Goal: Information Seeking & Learning: Check status

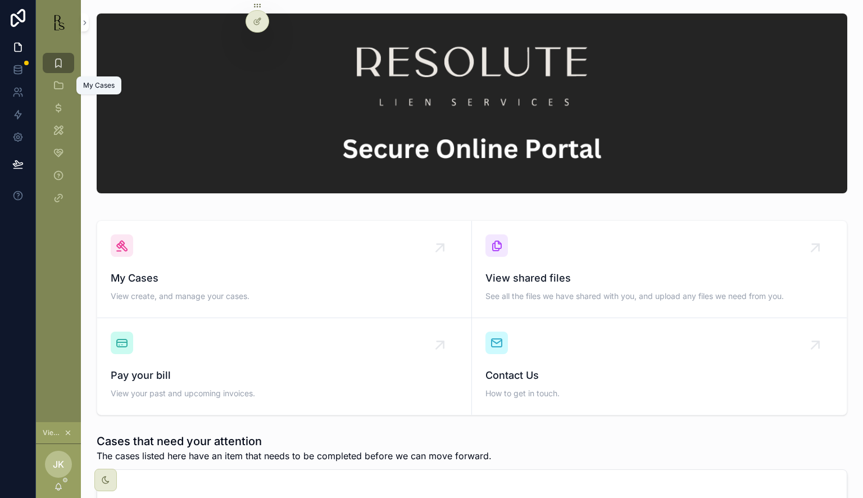
click at [57, 89] on icon "scrollable content" at bounding box center [58, 85] width 11 height 11
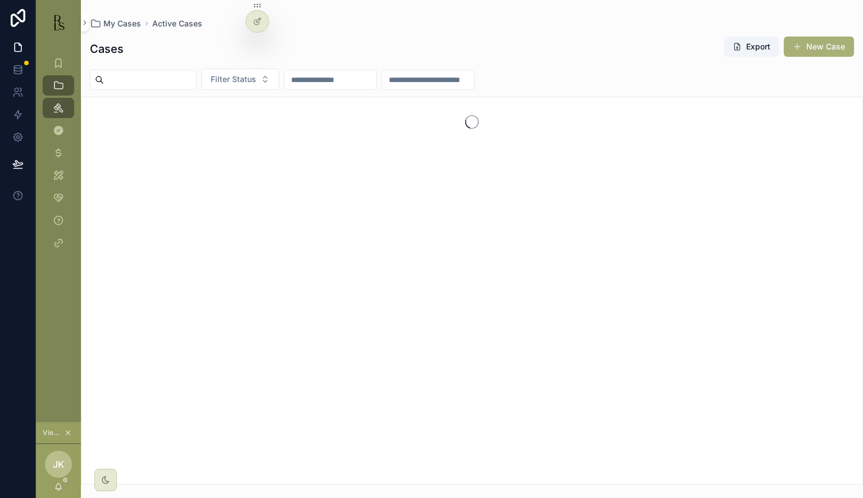
click at [127, 81] on input "scrollable content" at bounding box center [150, 80] width 92 height 16
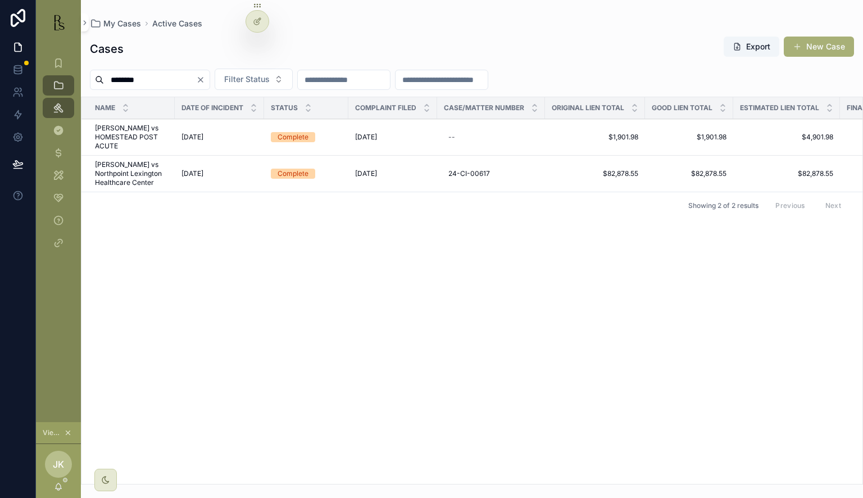
type input "********"
click at [140, 168] on span "Williams, Mike vs Northpoint Lexington Healthcare Center" at bounding box center [131, 173] width 73 height 27
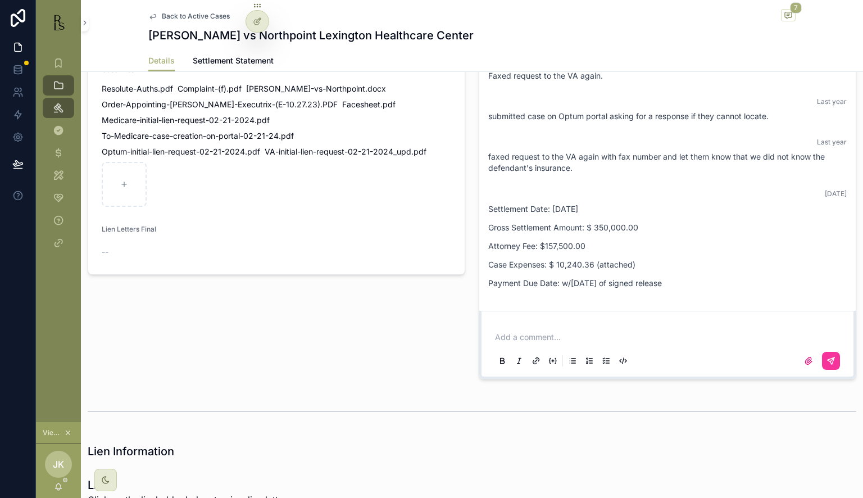
scroll to position [899, 0]
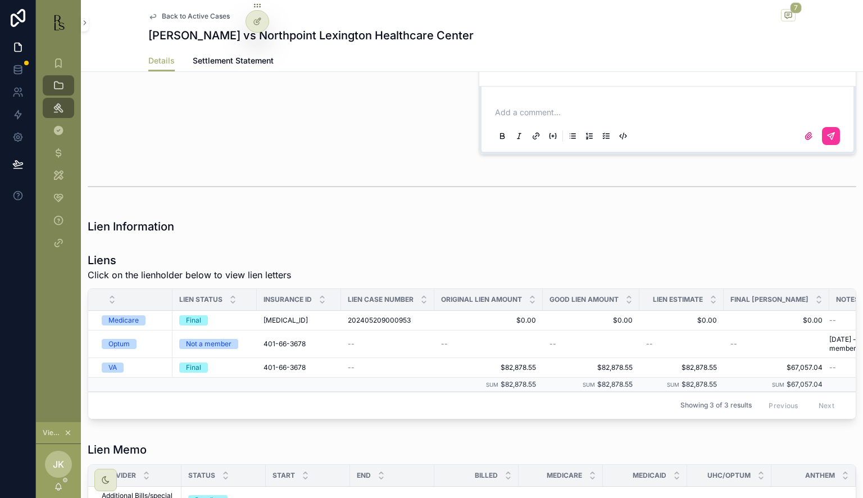
click at [142, 373] on div "VA" at bounding box center [134, 368] width 64 height 10
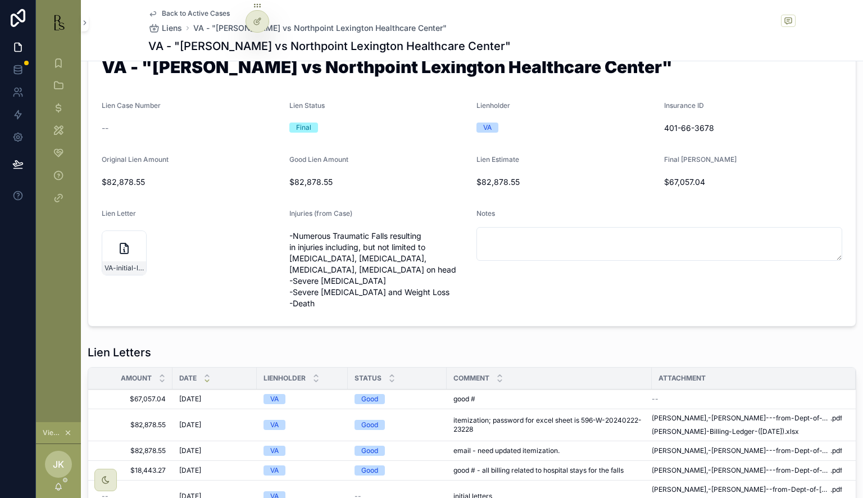
scroll to position [94, 0]
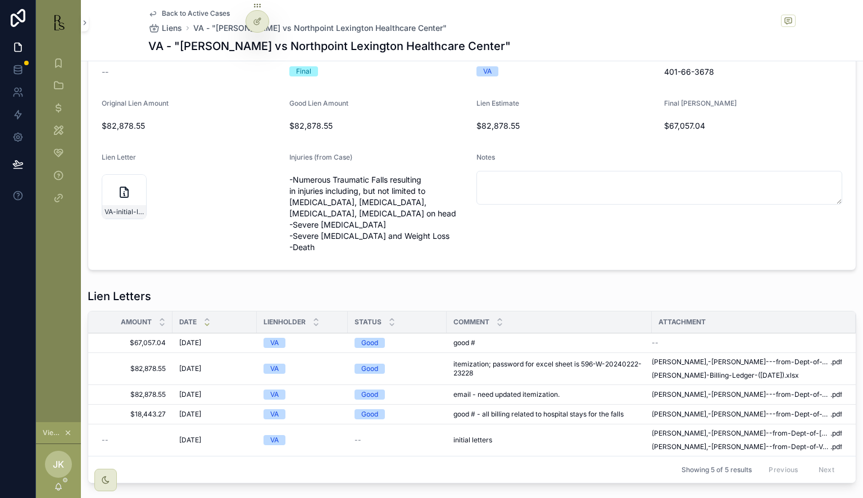
click at [662, 343] on div "--" at bounding box center [747, 342] width 191 height 9
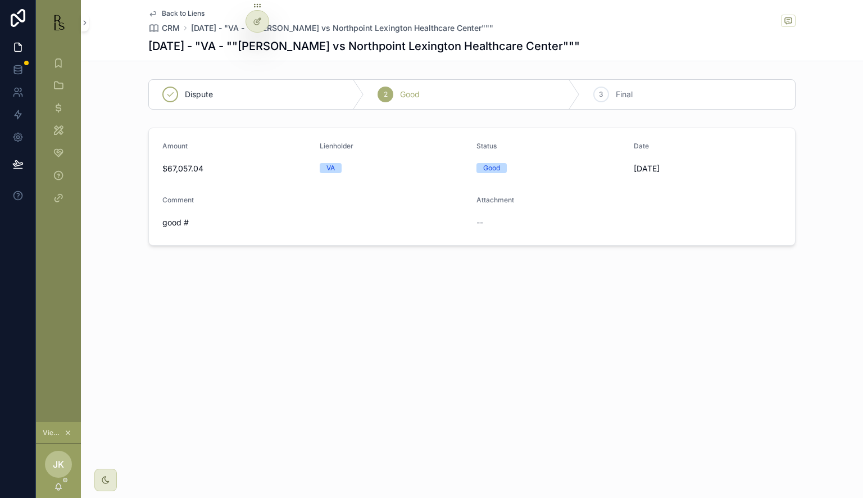
click at [157, 9] on icon "scrollable content" at bounding box center [152, 13] width 9 height 9
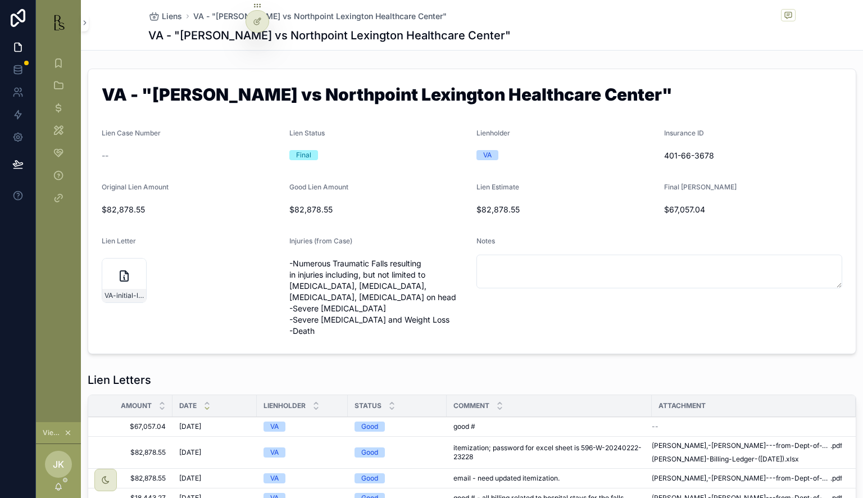
click at [0, 0] on div at bounding box center [0, 0] width 0 height 0
click at [0, 0] on icon at bounding box center [0, 0] width 0 height 0
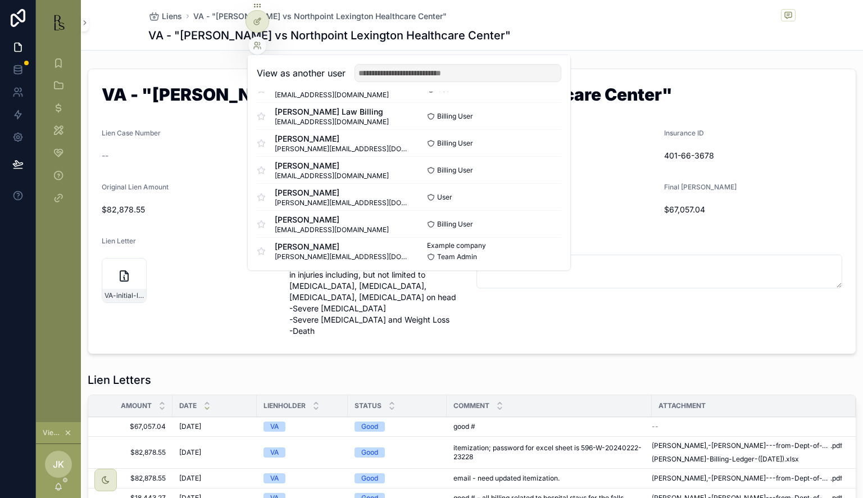
scroll to position [460, 0]
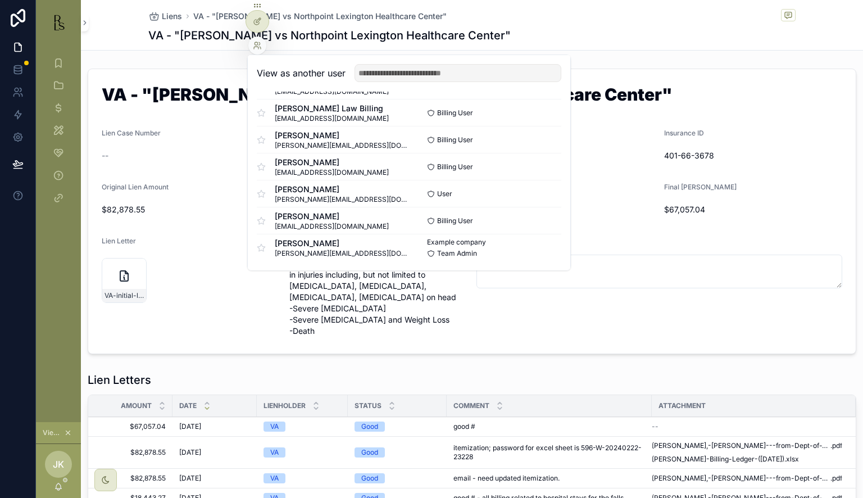
click at [319, 253] on span "jennifer@resolutelien.com" at bounding box center [342, 253] width 134 height 9
click at [0, 0] on button "Select" at bounding box center [0, 0] width 0 height 0
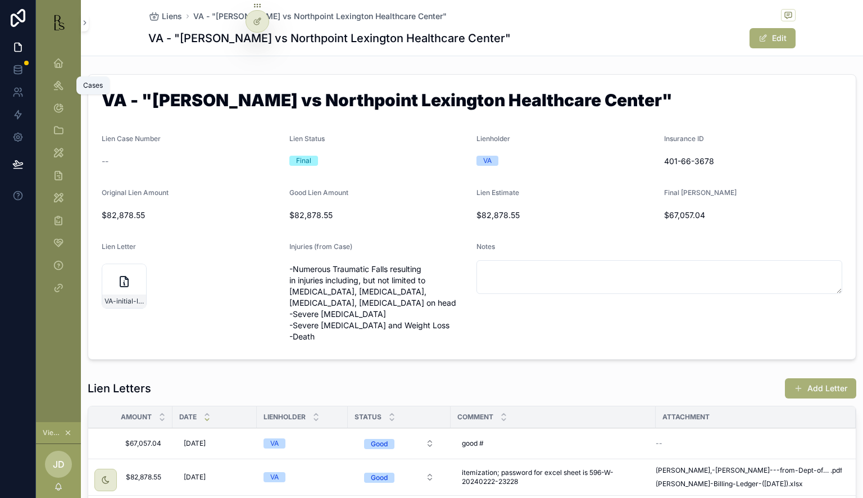
click at [57, 81] on icon "scrollable content" at bounding box center [58, 85] width 11 height 11
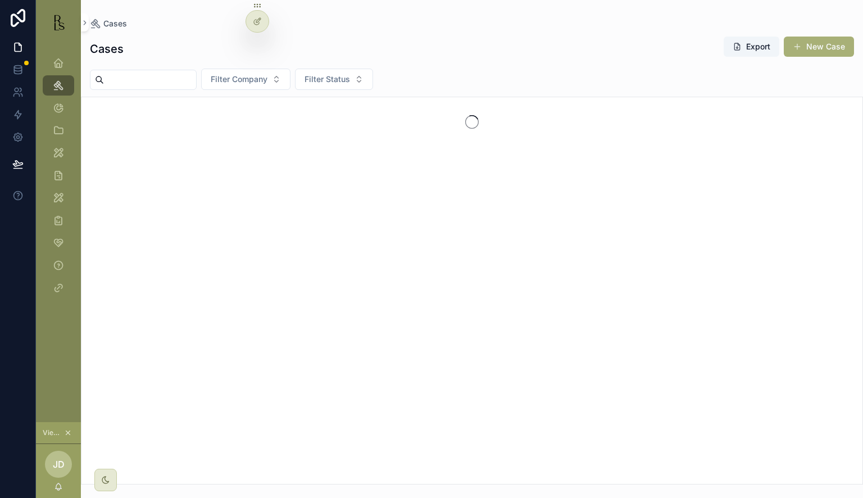
click at [141, 85] on input "scrollable content" at bounding box center [150, 80] width 92 height 16
click at [171, 78] on input "**********" at bounding box center [150, 80] width 92 height 16
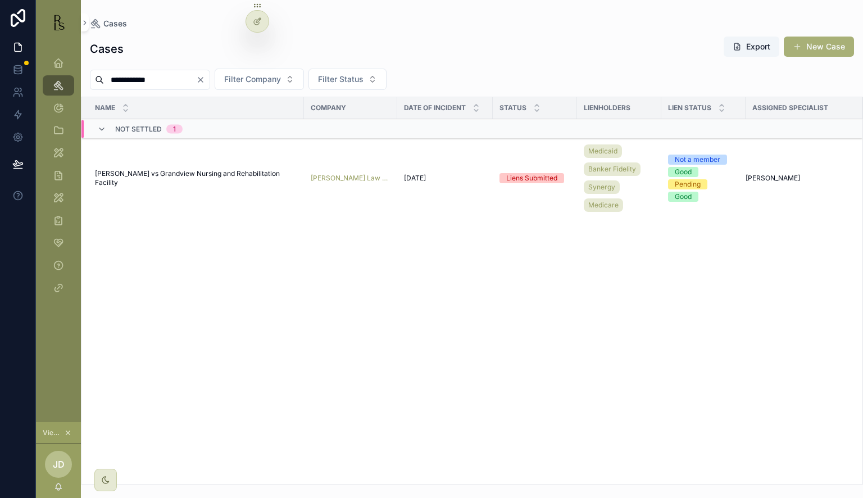
type input "**********"
click at [161, 176] on span "[PERSON_NAME] vs Grandview Nursing and Rehabilitation Facility" at bounding box center [196, 178] width 202 height 18
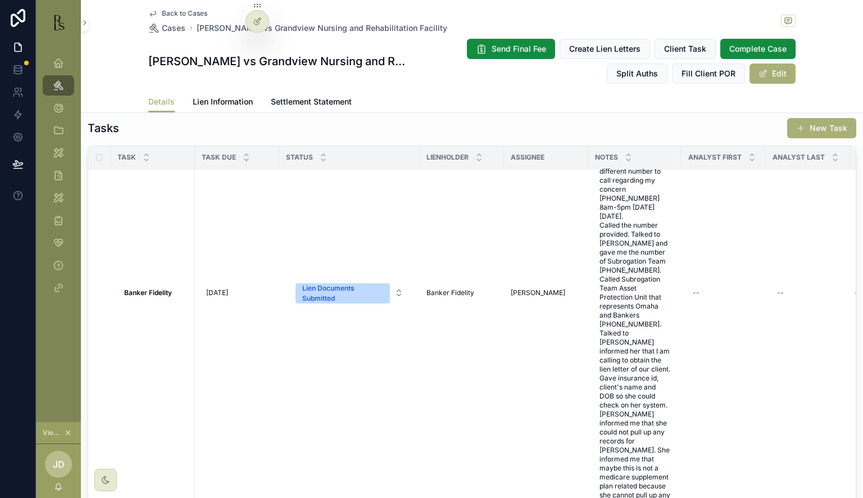
scroll to position [202, 0]
click at [210, 288] on span "[DATE]" at bounding box center [217, 292] width 22 height 9
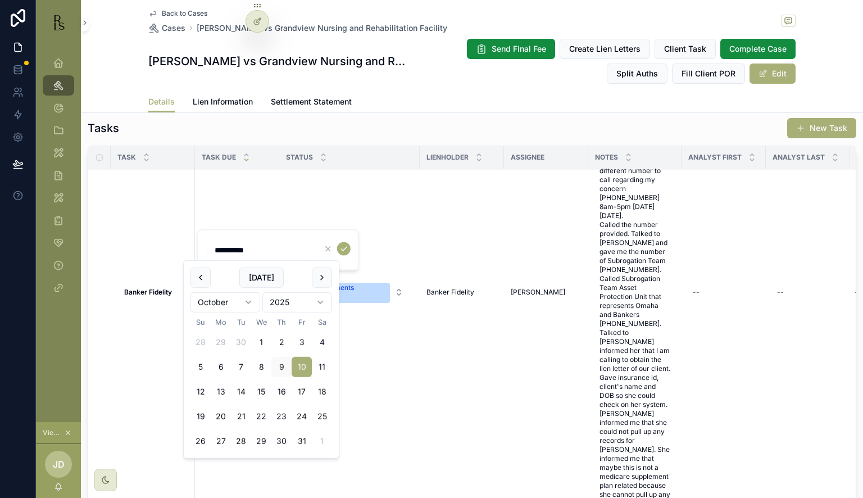
click at [223, 247] on input "**********" at bounding box center [261, 250] width 107 height 16
type input "**********"
click at [347, 247] on icon "scrollable content" at bounding box center [344, 249] width 6 height 4
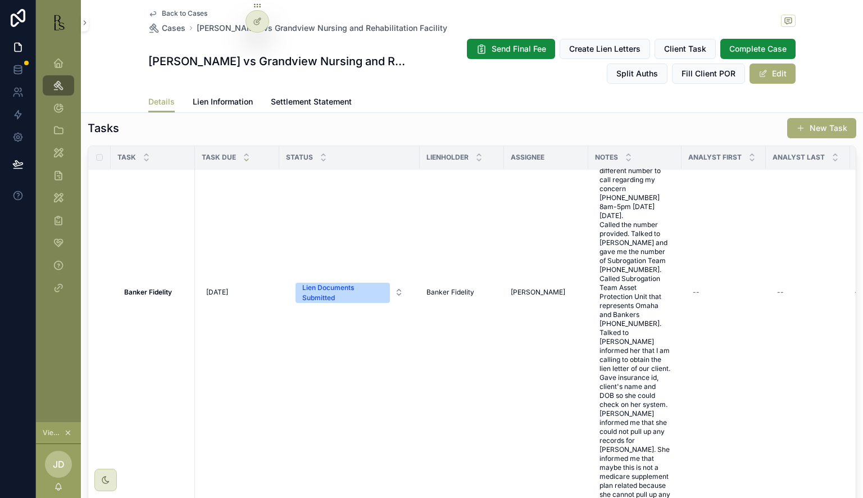
click at [634, 398] on span "09/19 emailed LOR. jld [DATE] : Called Banker Life [PHONE_NUMBER] and talked to…" at bounding box center [635, 292] width 71 height 432
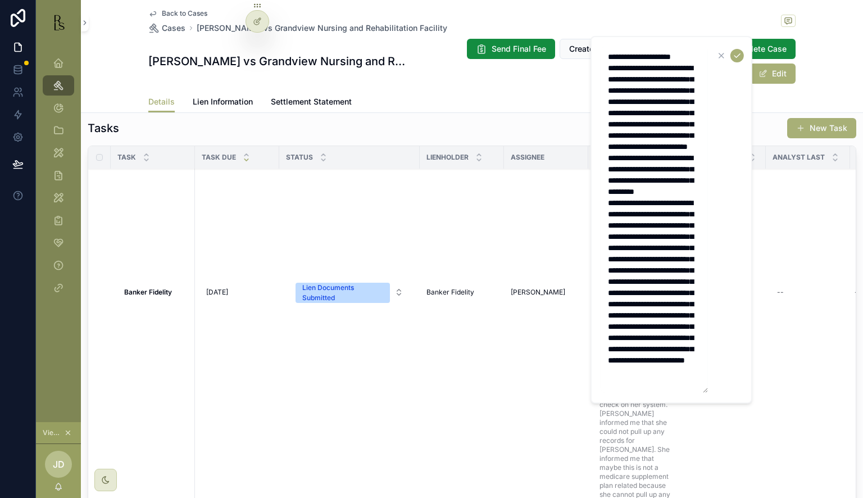
scroll to position [135, 0]
click at [656, 381] on textarea "**********" at bounding box center [654, 220] width 107 height 346
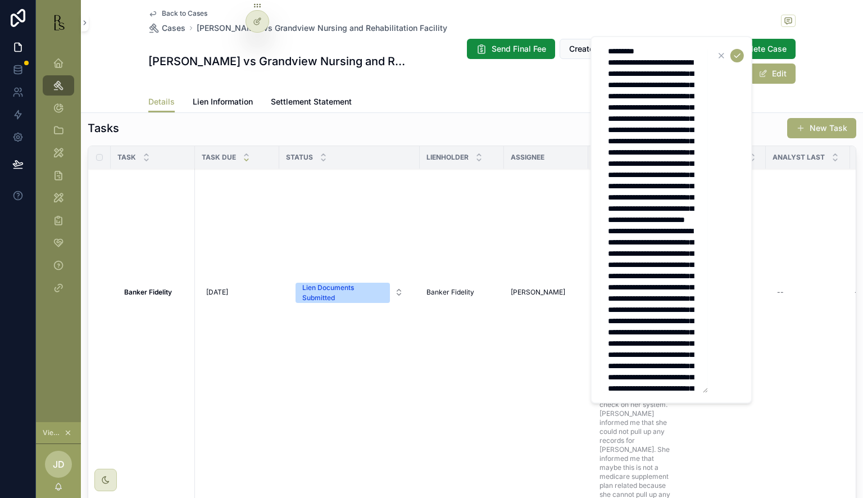
scroll to position [388, 0]
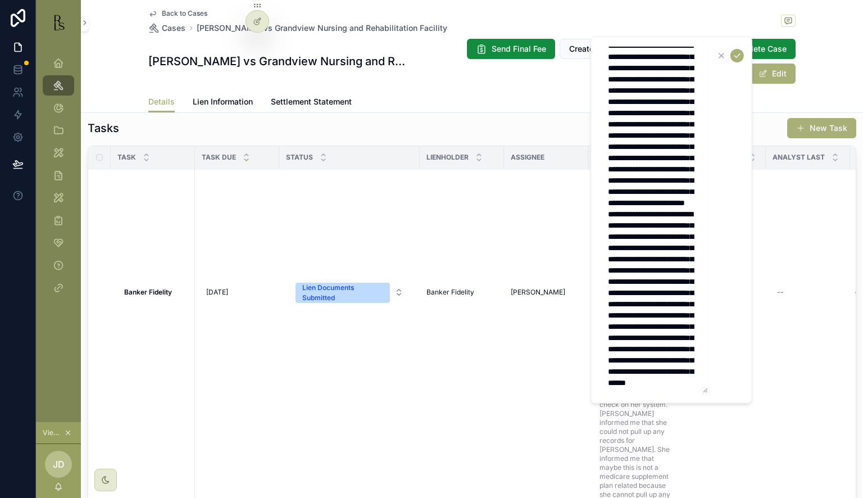
type textarea "**********"
click at [741, 56] on icon "scrollable content" at bounding box center [737, 55] width 9 height 9
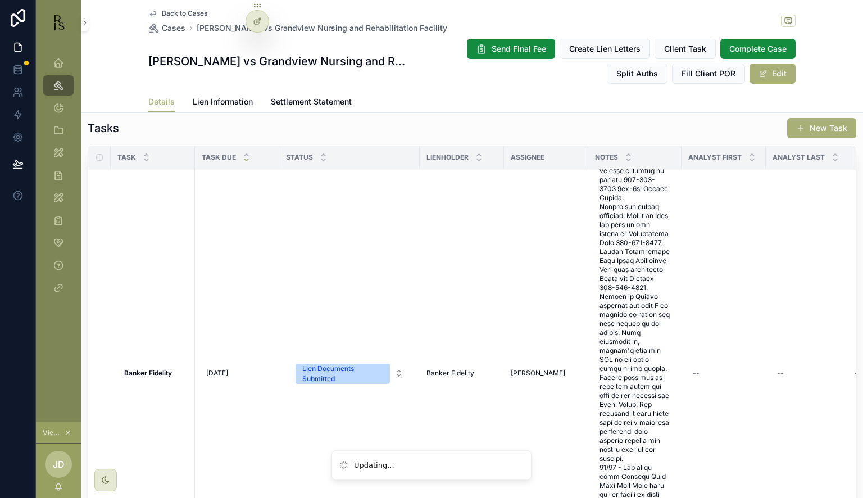
scroll to position [417, 0]
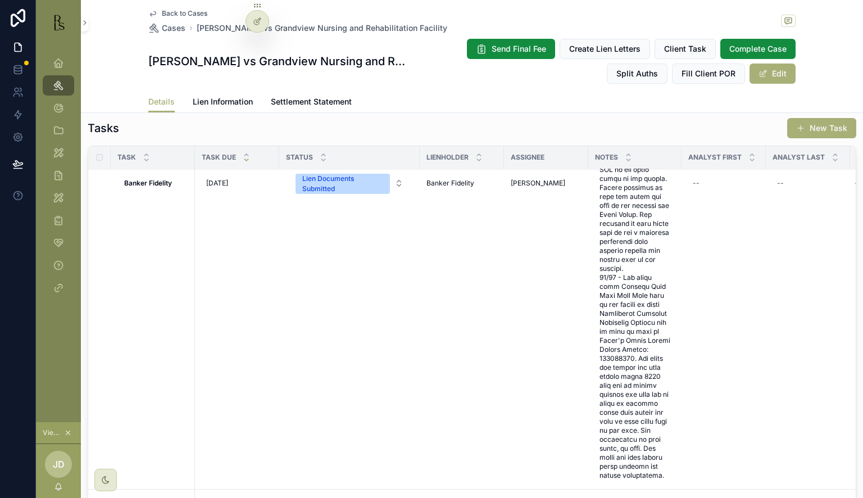
click at [642, 414] on span "scrollable content" at bounding box center [635, 183] width 71 height 594
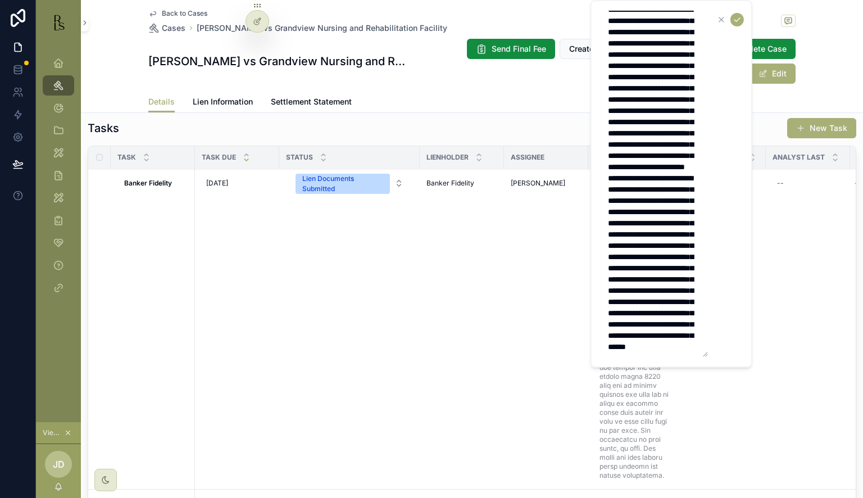
scroll to position [393, 0]
click at [689, 348] on textarea "scrollable content" at bounding box center [654, 184] width 107 height 346
type textarea "**********"
click at [737, 14] on button "scrollable content" at bounding box center [737, 19] width 13 height 13
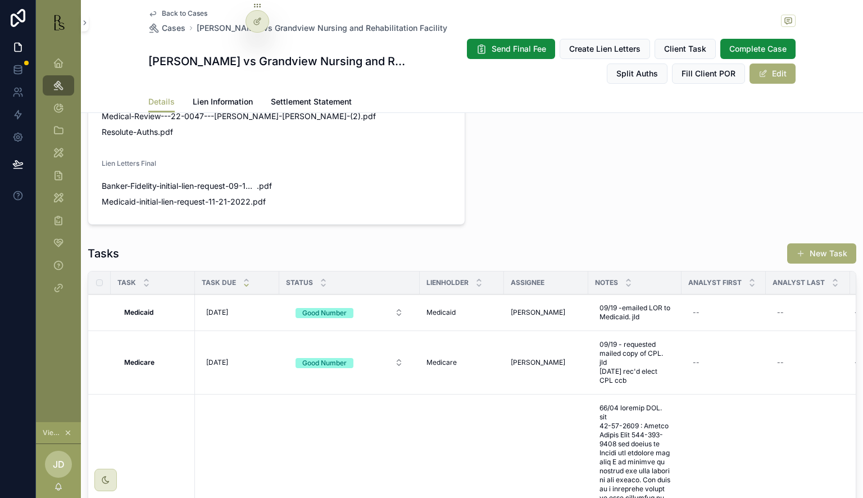
scroll to position [955, 0]
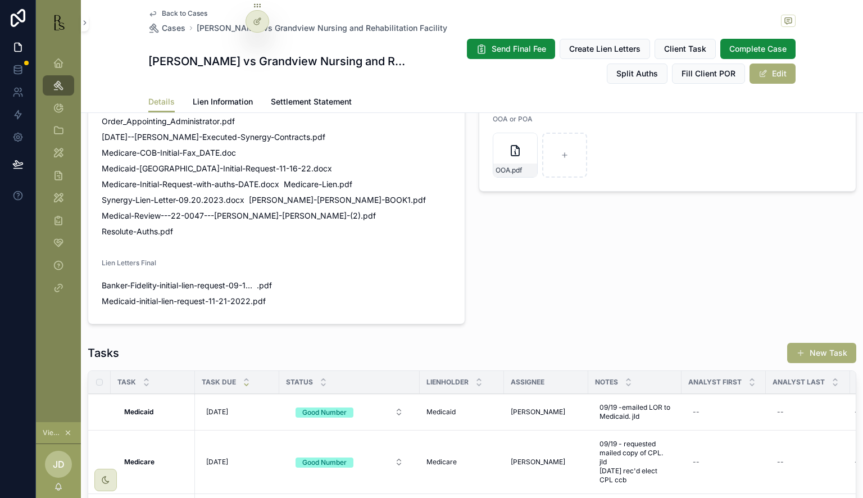
click at [170, 31] on span "Cases" at bounding box center [174, 27] width 24 height 11
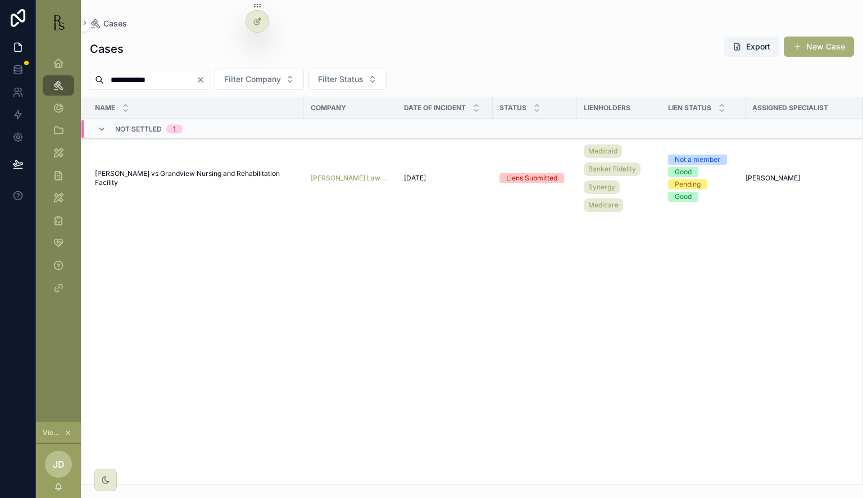
drag, startPoint x: 202, startPoint y: 74, endPoint x: 75, endPoint y: 67, distance: 127.8
click at [75, 67] on div "**********" at bounding box center [449, 249] width 827 height 498
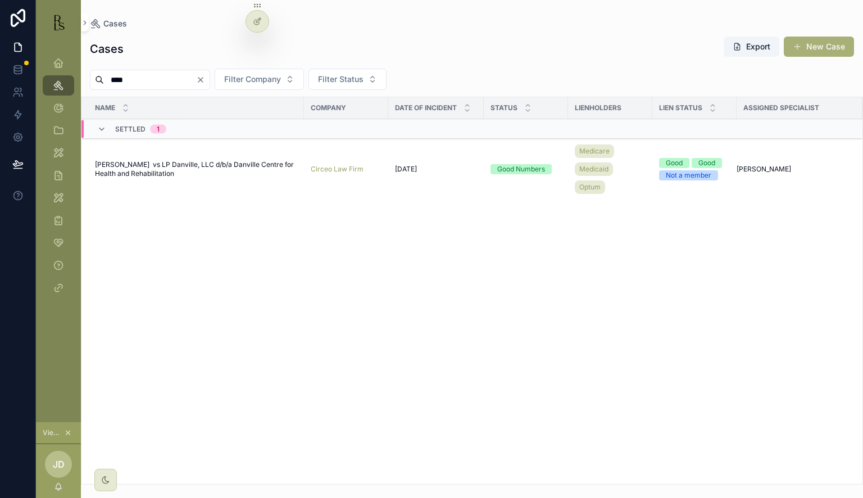
type input "****"
click at [104, 170] on span "[PERSON_NAME] vs LP Danville, LLC d/b/a Danville Centre for Health and Rehabili…" at bounding box center [196, 169] width 202 height 18
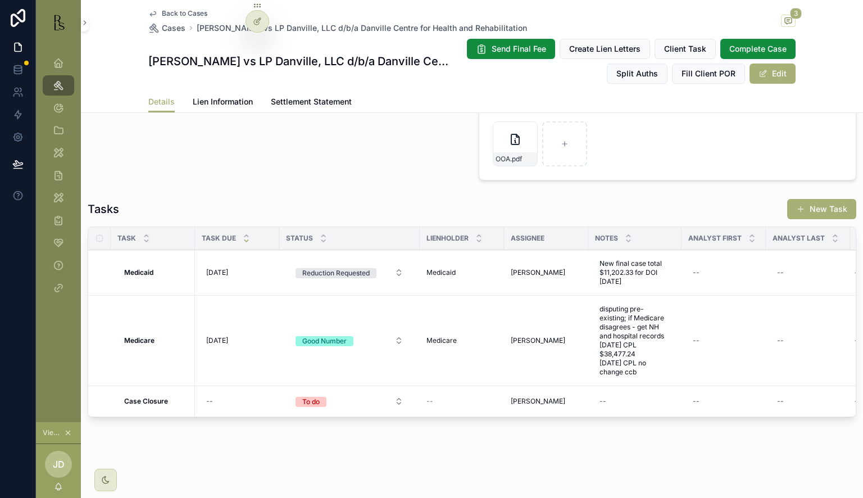
scroll to position [1004, 0]
click at [235, 98] on span "Lien Information" at bounding box center [223, 101] width 60 height 11
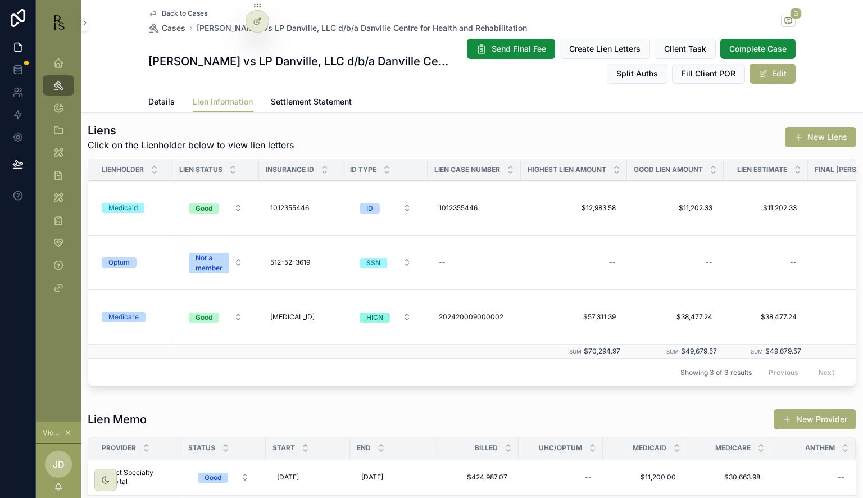
click at [325, 110] on link "Settlement Statement" at bounding box center [311, 103] width 81 height 22
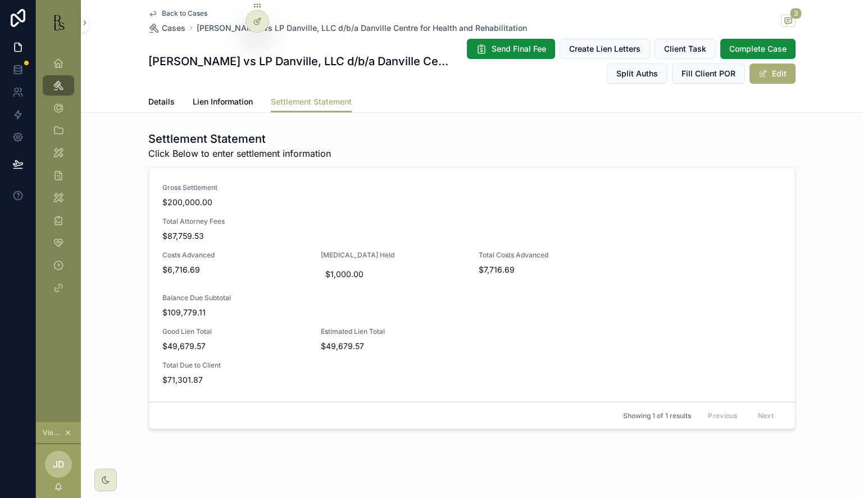
click at [225, 103] on span "Lien Information" at bounding box center [223, 101] width 60 height 11
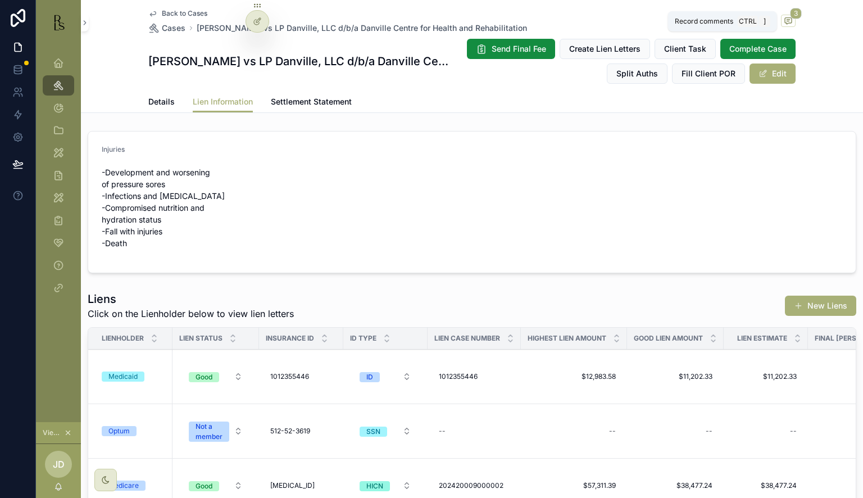
click at [786, 21] on icon "scrollable content" at bounding box center [788, 20] width 9 height 9
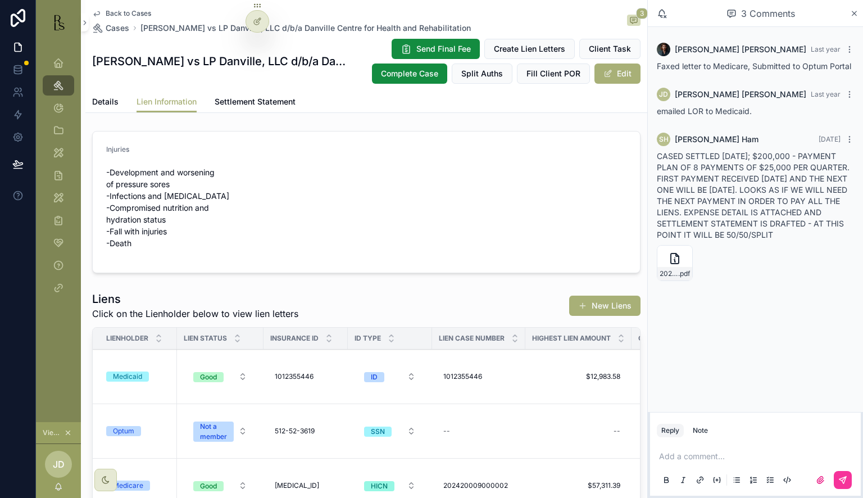
click at [0, 0] on icon "scrollable content" at bounding box center [0, 0] width 0 height 0
click at [283, 99] on span "Settlement Statement" at bounding box center [255, 101] width 81 height 11
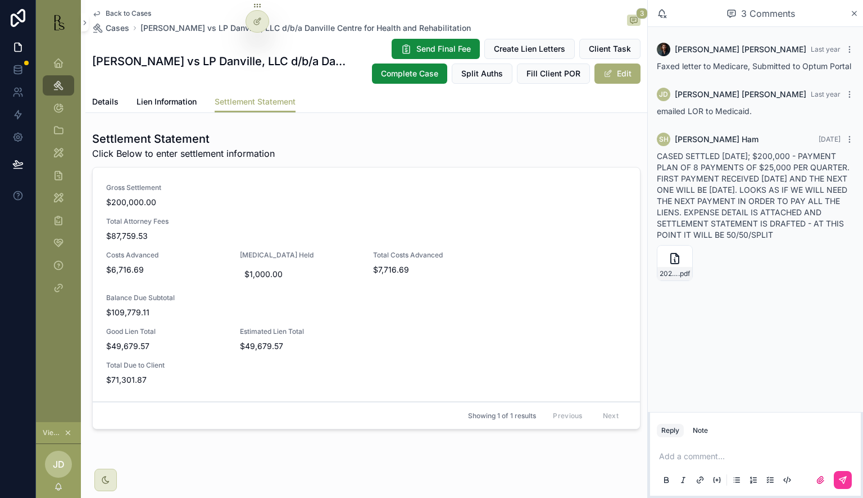
click at [167, 104] on span "Lien Information" at bounding box center [167, 101] width 60 height 11
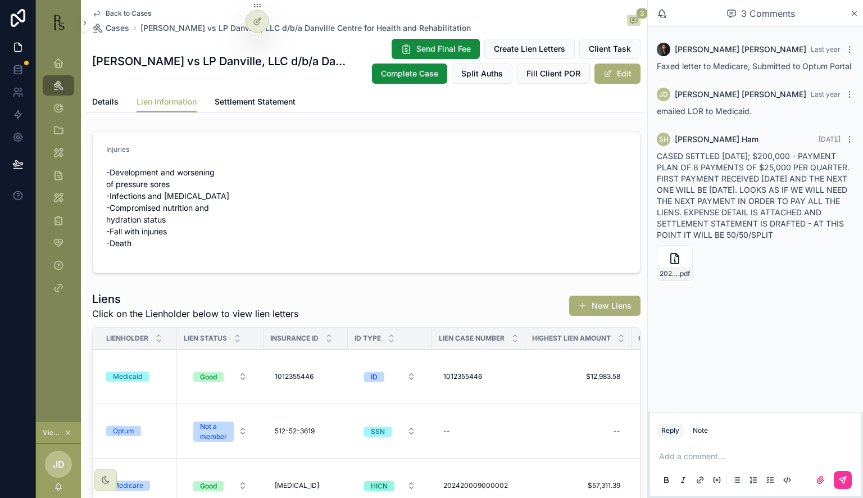
click at [260, 96] on span "Settlement Statement" at bounding box center [255, 101] width 81 height 11
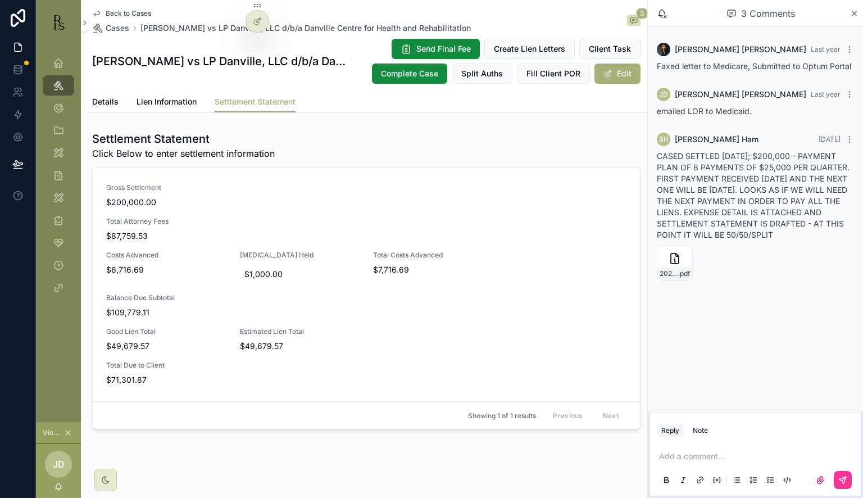
scroll to position [11, 0]
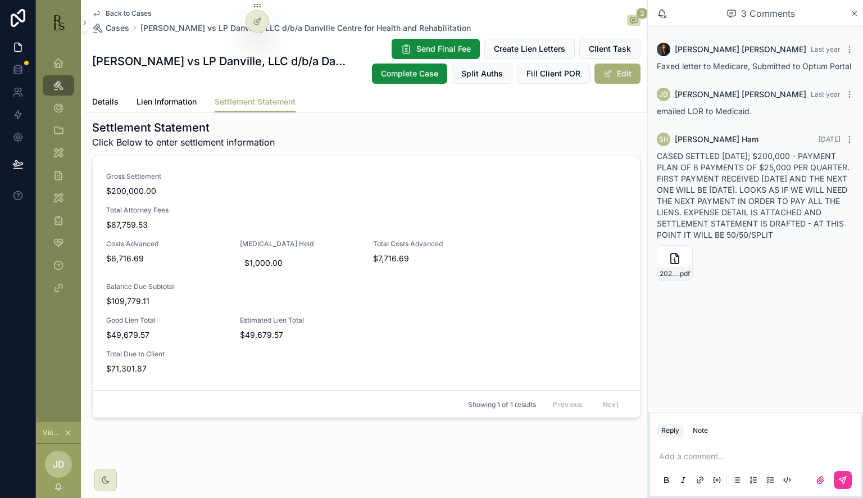
click at [113, 106] on span "Details" at bounding box center [105, 101] width 26 height 11
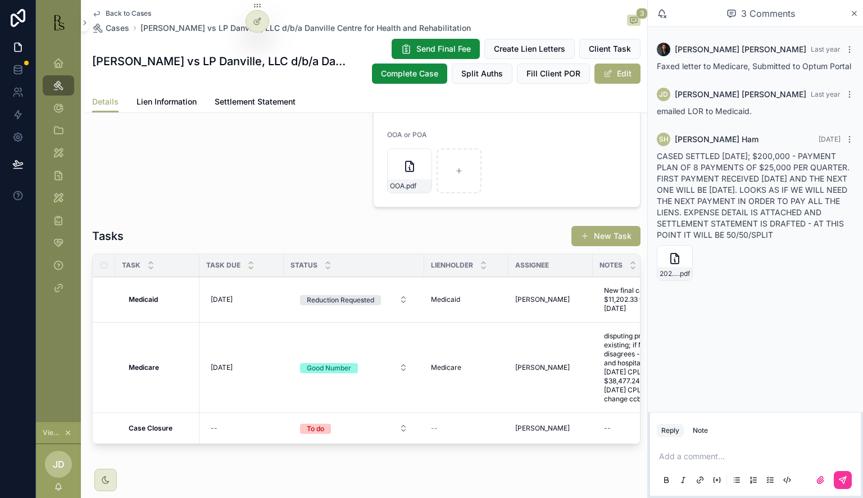
scroll to position [1135, 0]
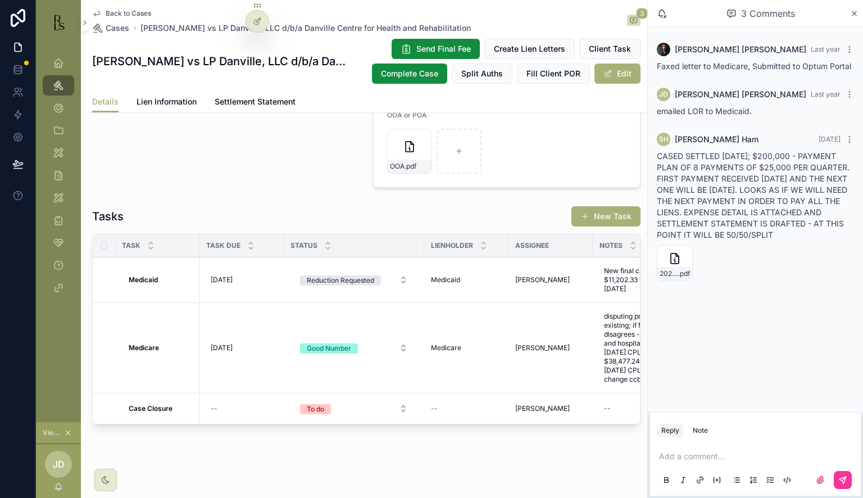
click at [343, 338] on button "Good Number" at bounding box center [354, 348] width 126 height 20
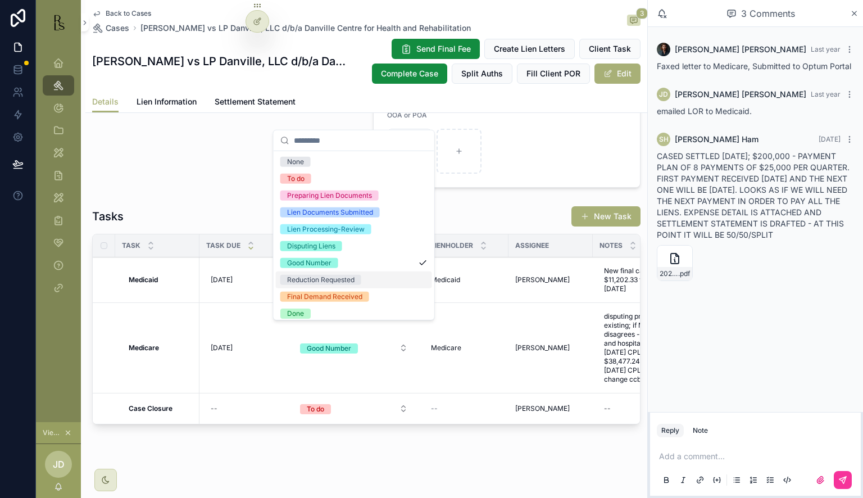
click at [347, 282] on div "Reduction Requested" at bounding box center [320, 280] width 67 height 10
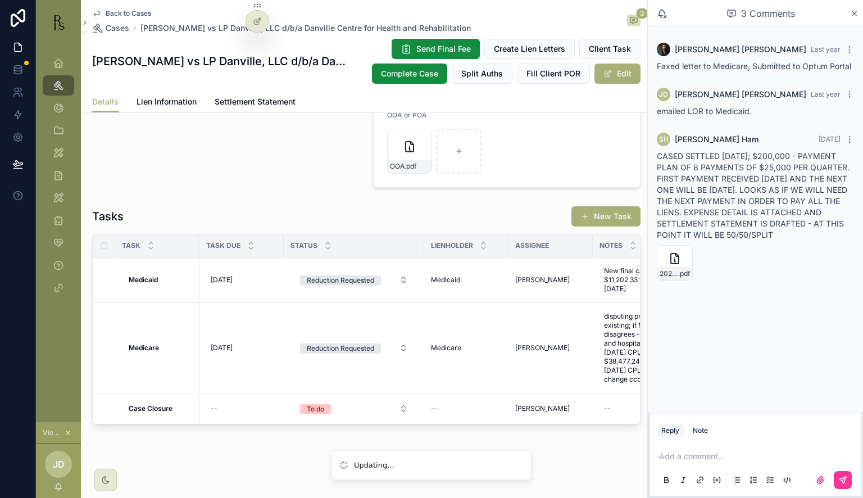
click at [221, 275] on span "[DATE]" at bounding box center [222, 279] width 22 height 9
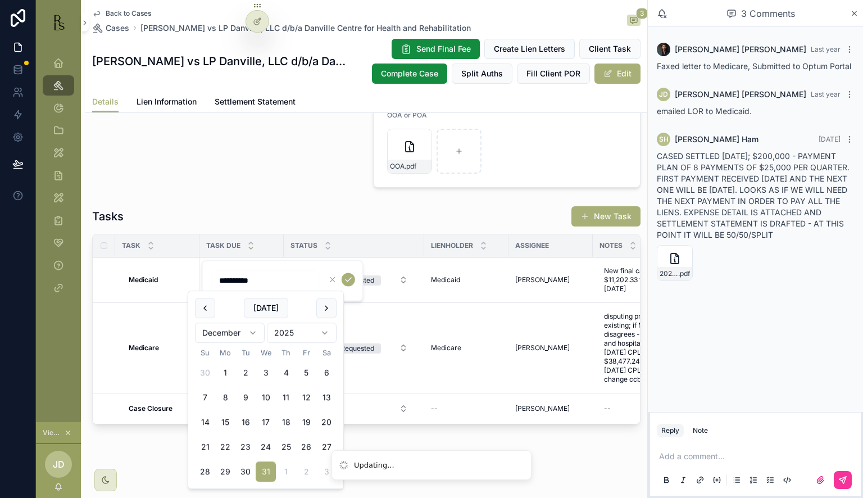
drag, startPoint x: 219, startPoint y: 279, endPoint x: 225, endPoint y: 280, distance: 6.3
click at [225, 280] on input "**********" at bounding box center [265, 281] width 107 height 16
type input "**********"
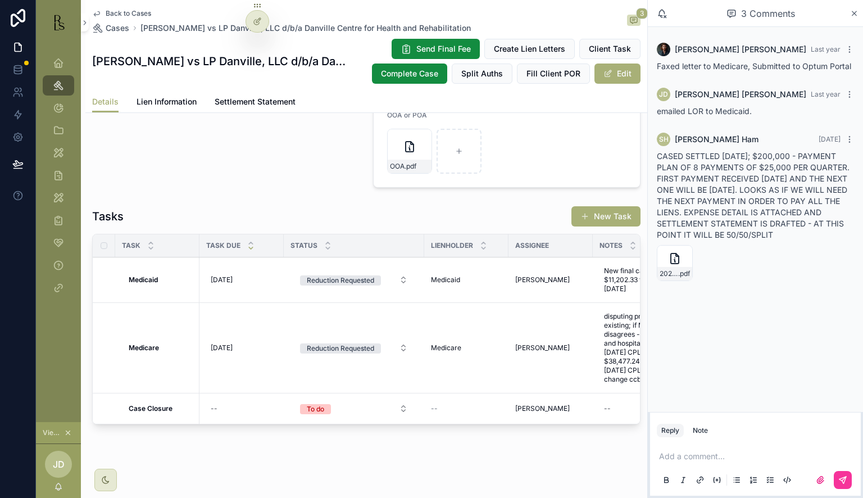
click at [226, 271] on div "[DATE] [DATE]" at bounding box center [241, 280] width 71 height 18
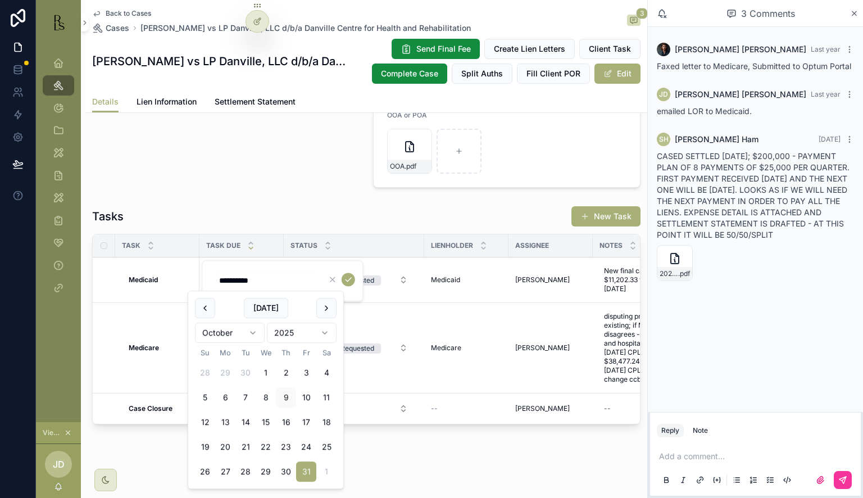
click at [353, 278] on button "scrollable content" at bounding box center [348, 279] width 13 height 13
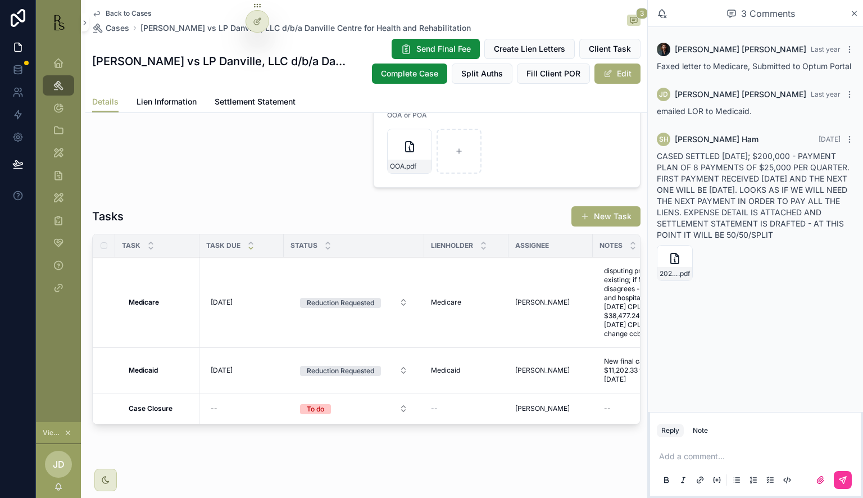
click at [208, 293] on div "[DATE] [DATE]" at bounding box center [241, 302] width 71 height 18
click at [233, 302] on td "[DATE] [DATE]" at bounding box center [242, 302] width 84 height 90
click at [224, 298] on span "[DATE]" at bounding box center [222, 302] width 22 height 9
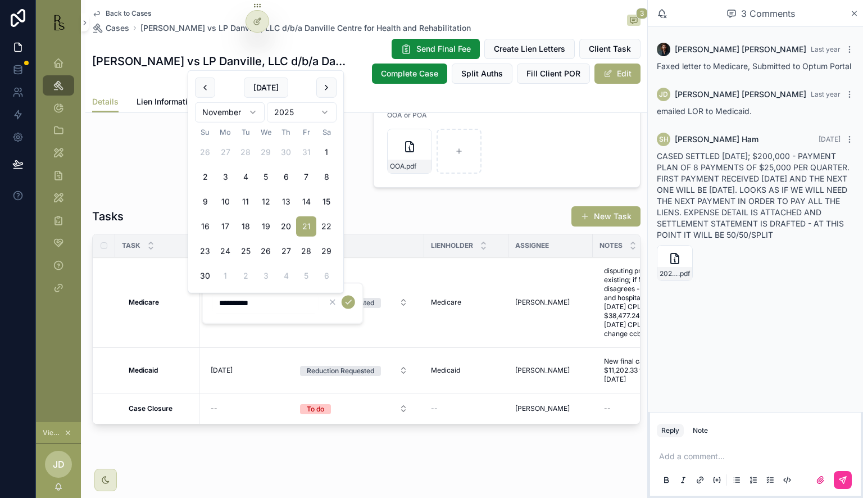
drag, startPoint x: 229, startPoint y: 306, endPoint x: 235, endPoint y: 306, distance: 6.2
click at [235, 306] on input "**********" at bounding box center [265, 303] width 107 height 16
type input "*********"
click at [347, 300] on icon "scrollable content" at bounding box center [348, 301] width 9 height 9
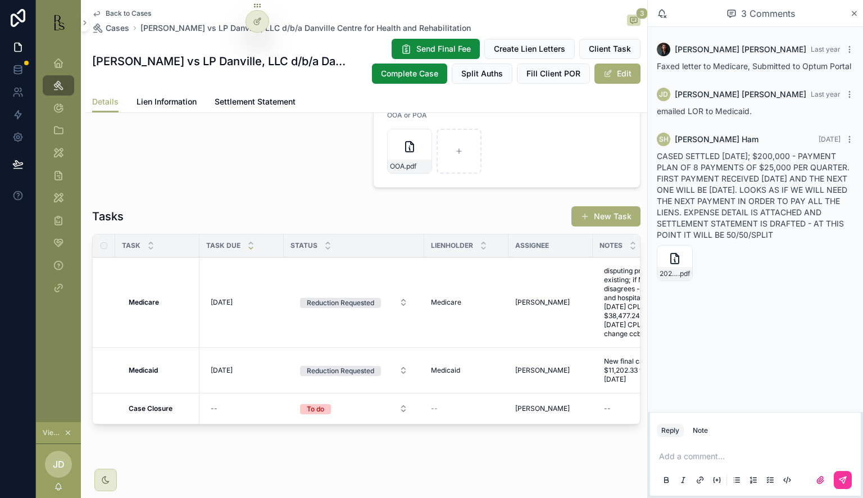
click at [855, 8] on div "3 Comments" at bounding box center [755, 13] width 215 height 27
click at [120, 27] on span "Cases" at bounding box center [118, 27] width 24 height 11
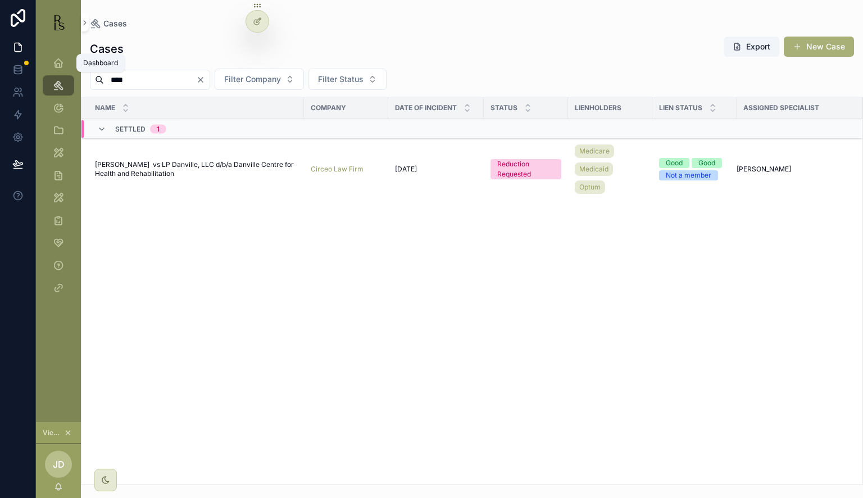
drag, startPoint x: 167, startPoint y: 79, endPoint x: 28, endPoint y: 61, distance: 140.5
click at [27, 60] on div "Dashboard Cases Invoices Client Management Tools Lienholder Address My Tools Re…" at bounding box center [431, 249] width 863 height 498
type input "******"
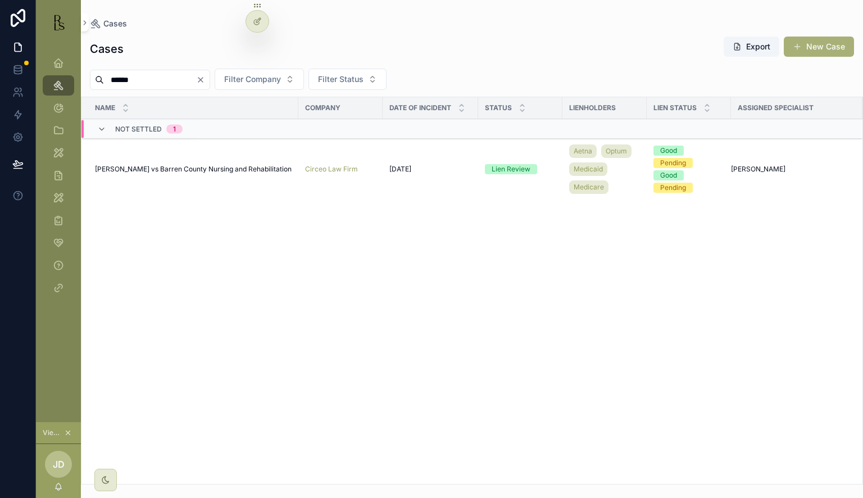
click at [180, 167] on span "[PERSON_NAME] vs Barren County Nursing and Rehabilitation" at bounding box center [193, 169] width 197 height 9
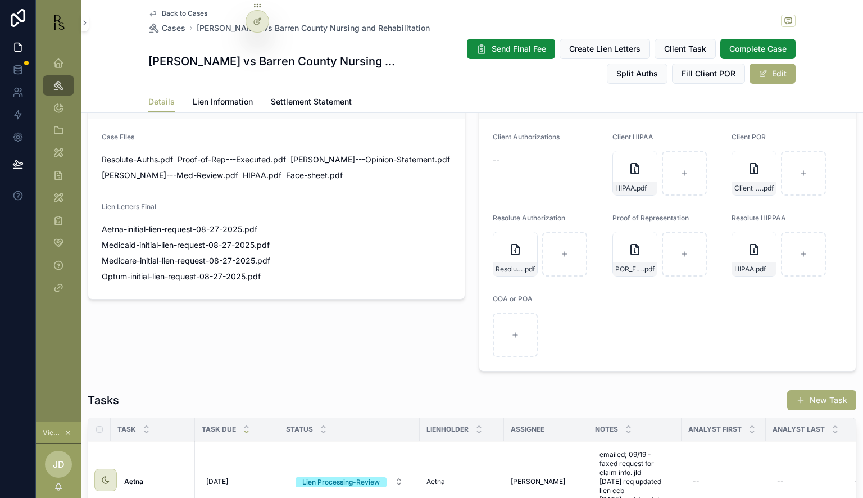
scroll to position [955, 0]
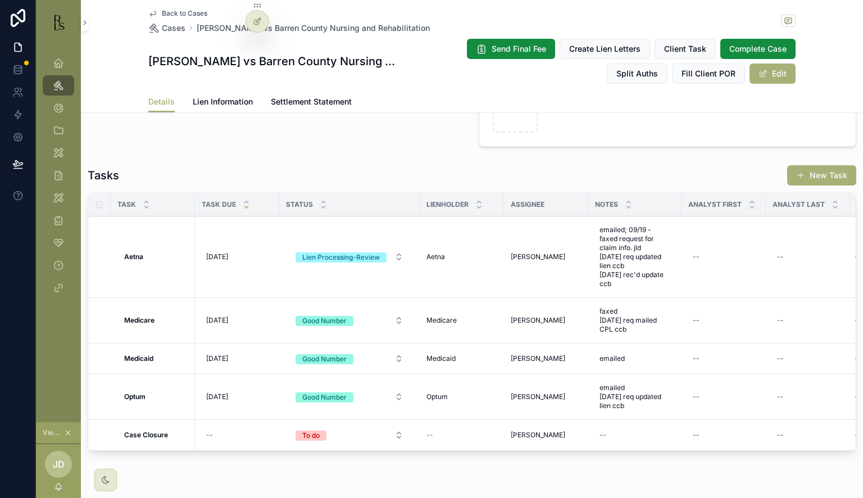
click at [209, 98] on span "Lien Information" at bounding box center [223, 101] width 60 height 11
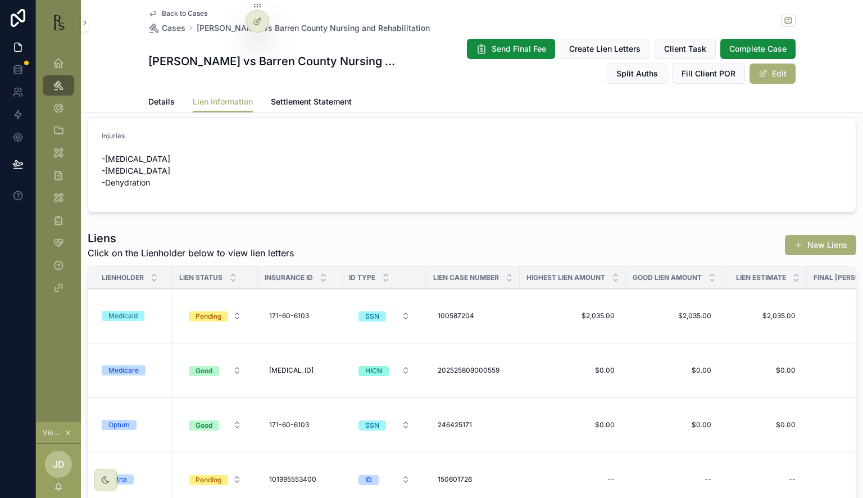
scroll to position [70, 0]
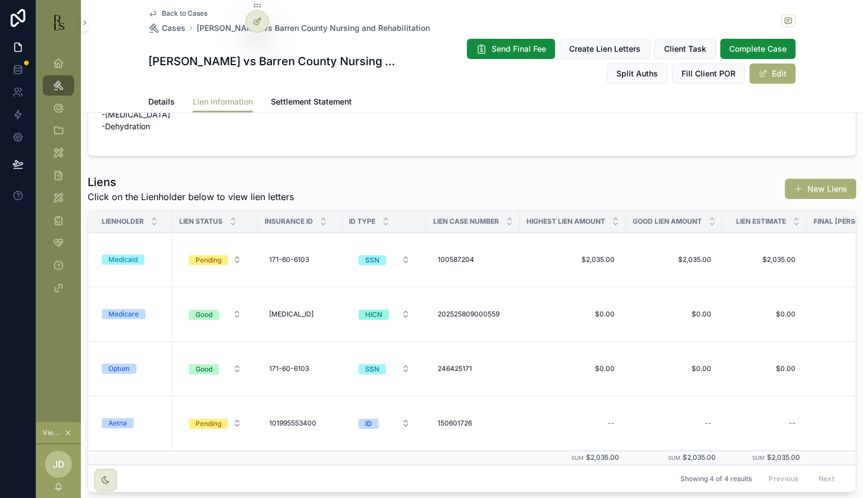
click at [158, 419] on div "Aetna" at bounding box center [134, 423] width 64 height 10
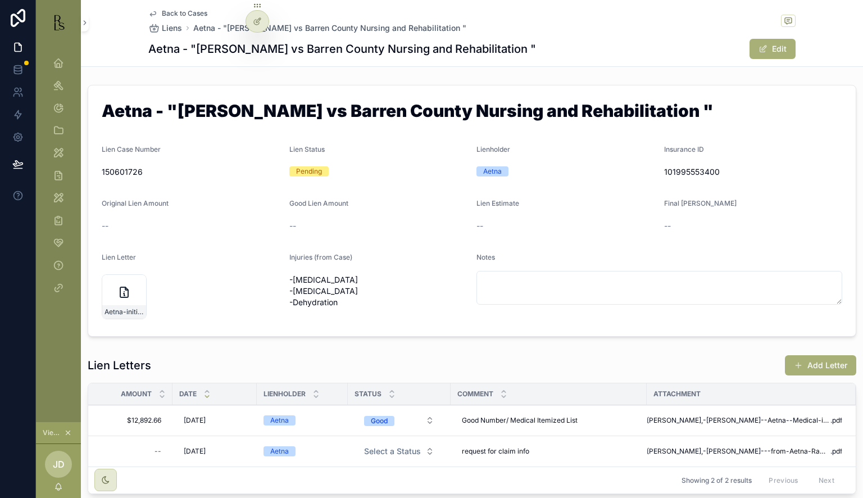
click at [146, 416] on span "$12,892.66" at bounding box center [133, 420] width 55 height 9
drag, startPoint x: 170, startPoint y: 438, endPoint x: 110, endPoint y: 438, distance: 59.6
click at [110, 438] on input "**********" at bounding box center [161, 436] width 106 height 16
click at [246, 440] on button "scrollable content" at bounding box center [243, 434] width 13 height 13
click at [170, 13] on span "Back to Cases" at bounding box center [185, 13] width 46 height 9
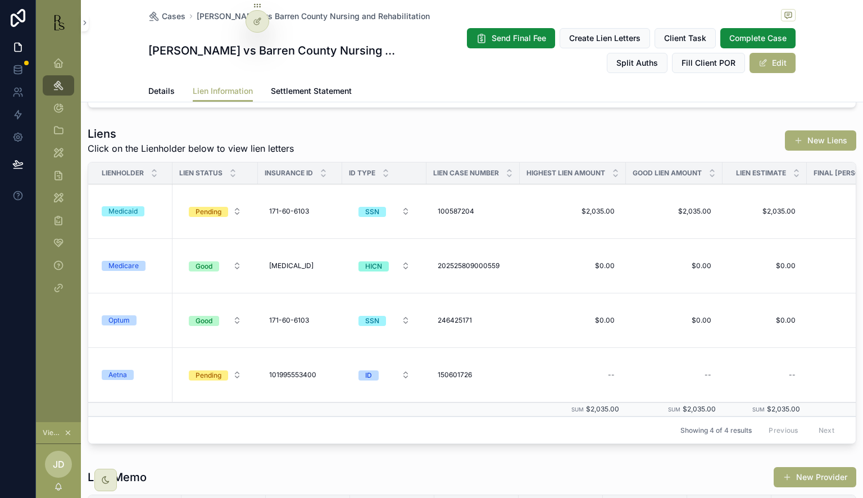
scroll to position [112, 0]
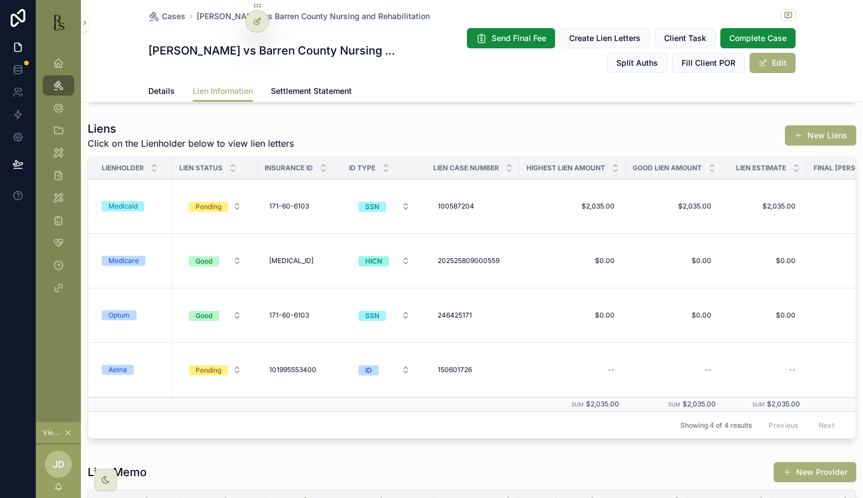
click at [594, 369] on div "--" at bounding box center [573, 370] width 93 height 18
type input "**********"
click at [751, 385] on icon "scrollable content" at bounding box center [747, 383] width 9 height 9
click at [697, 369] on div "--" at bounding box center [674, 370] width 83 height 18
type input "**********"
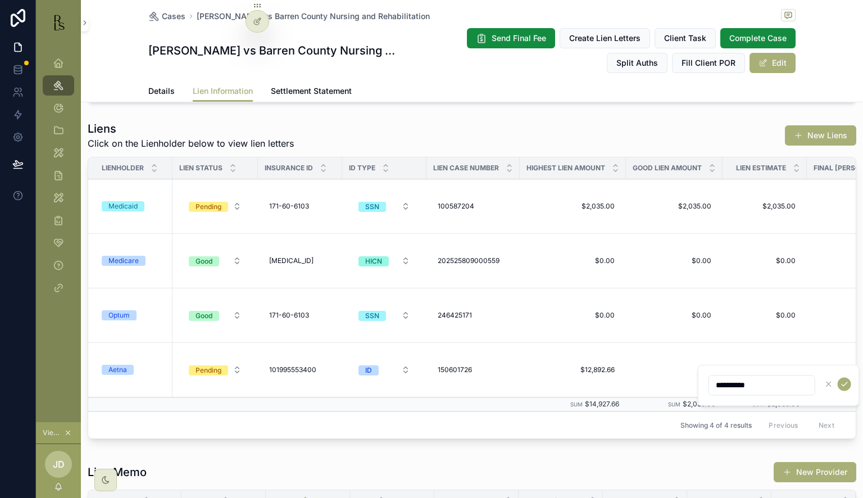
click at [844, 382] on icon "scrollable content" at bounding box center [844, 383] width 9 height 9
click at [786, 368] on div "--" at bounding box center [765, 370] width 71 height 18
type input "**********"
click at [786, 383] on icon "scrollable content" at bounding box center [785, 383] width 9 height 9
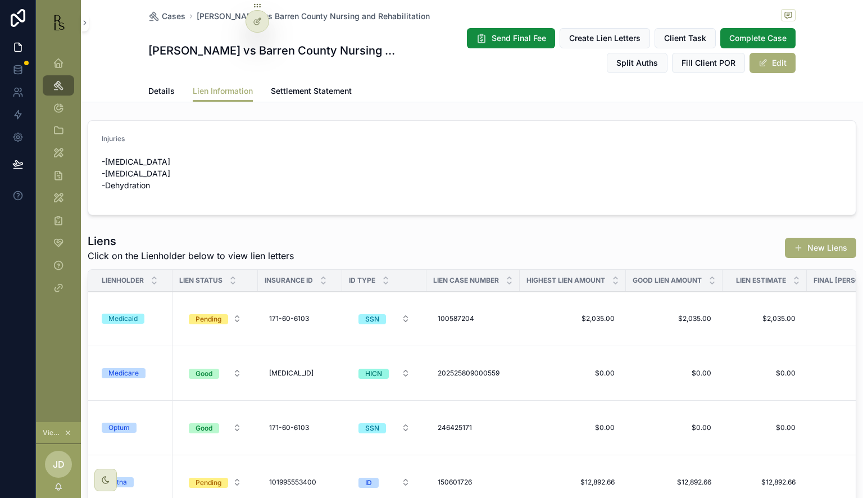
scroll to position [56, 0]
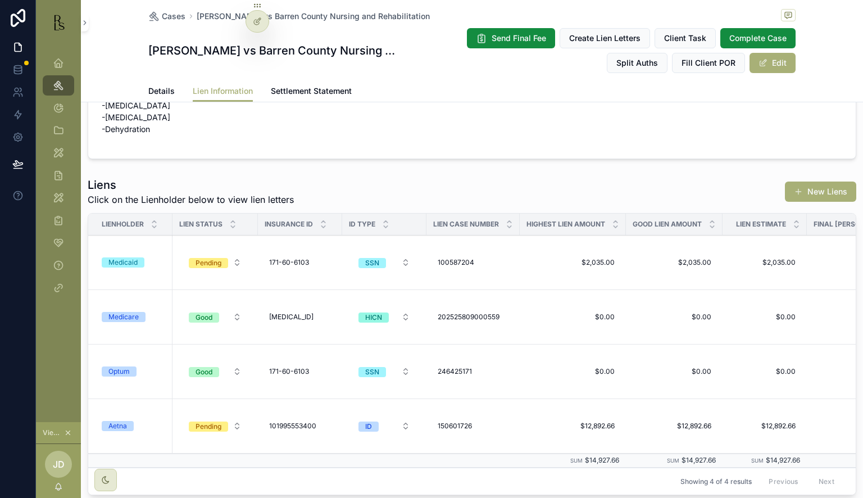
click at [205, 422] on div "Pending" at bounding box center [209, 427] width 26 height 10
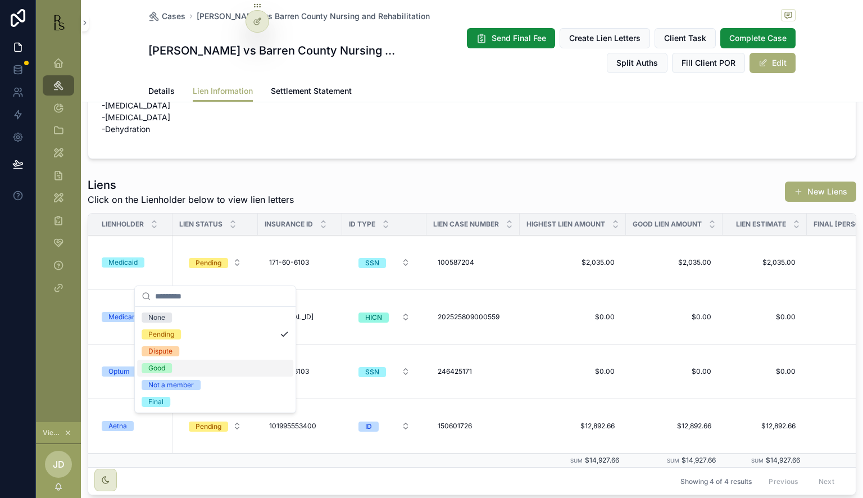
click at [197, 370] on div "Good" at bounding box center [215, 368] width 156 height 17
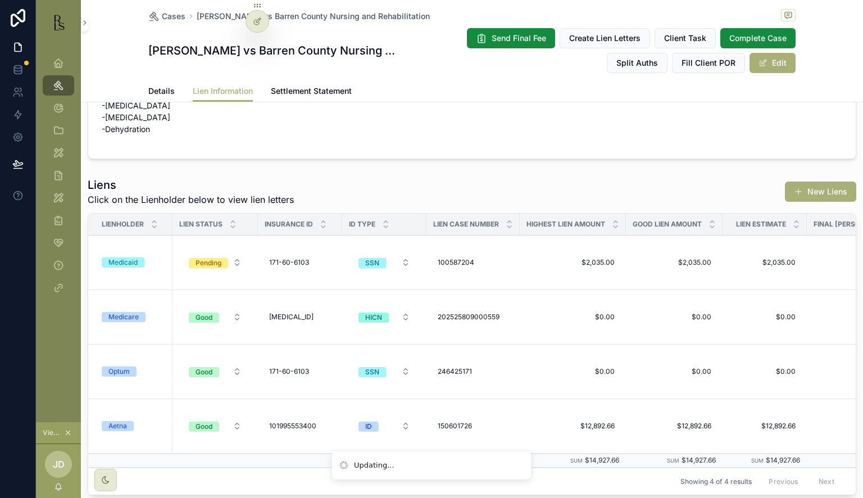
click at [149, 89] on span "Details" at bounding box center [161, 90] width 26 height 11
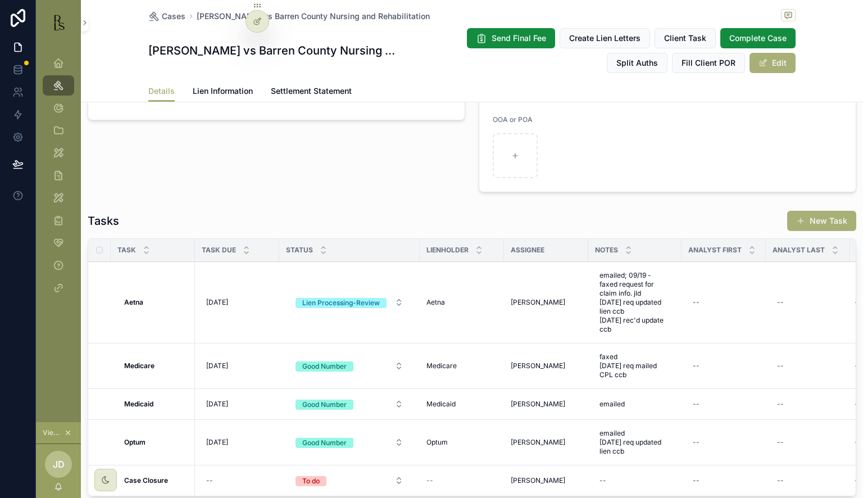
scroll to position [994, 0]
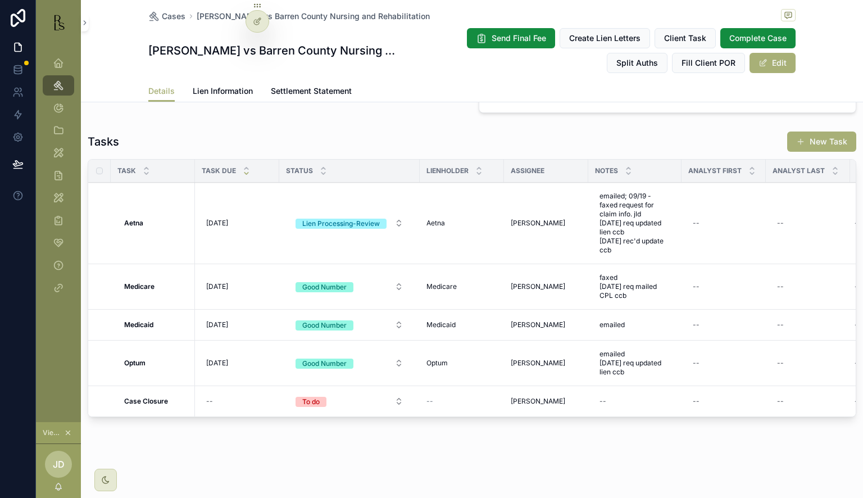
click at [393, 215] on button "Lien Processing-Review" at bounding box center [350, 223] width 126 height 20
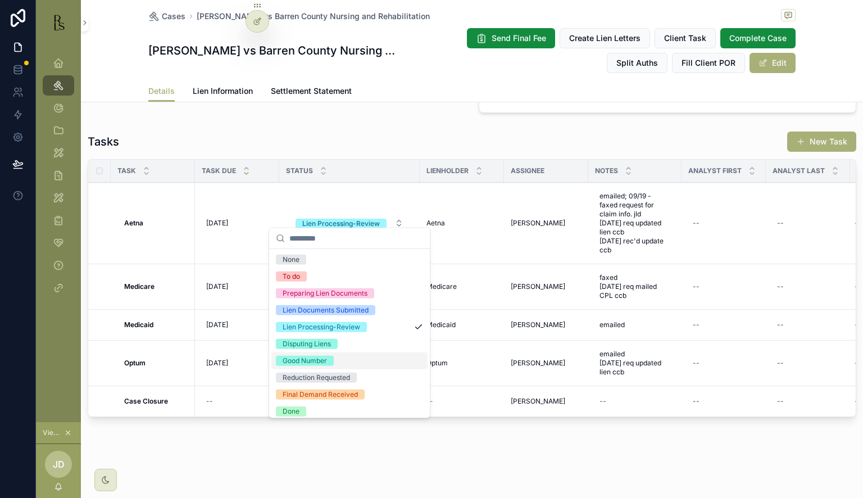
click at [306, 360] on div "Good Number" at bounding box center [305, 361] width 44 height 10
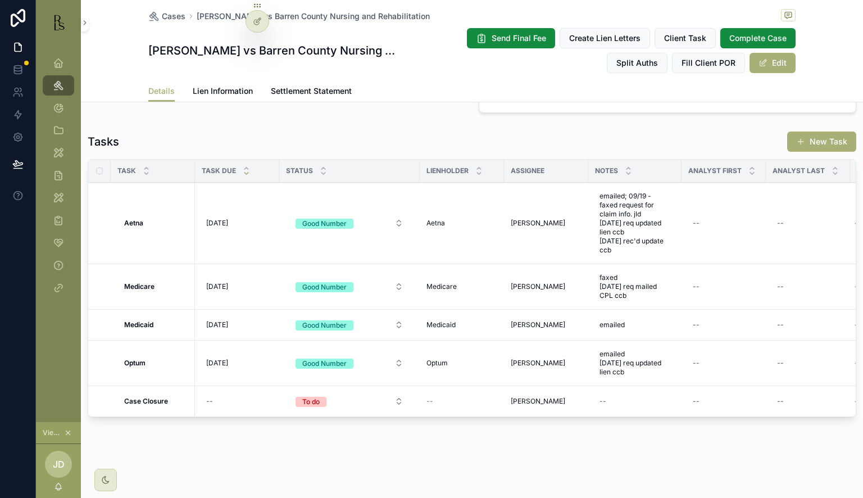
click at [170, 17] on span "Cases" at bounding box center [174, 16] width 24 height 11
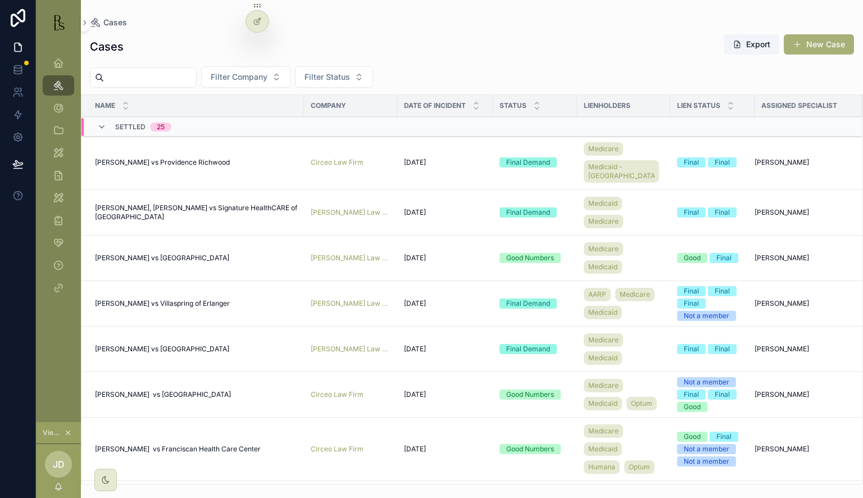
click at [141, 73] on input "scrollable content" at bounding box center [150, 78] width 92 height 16
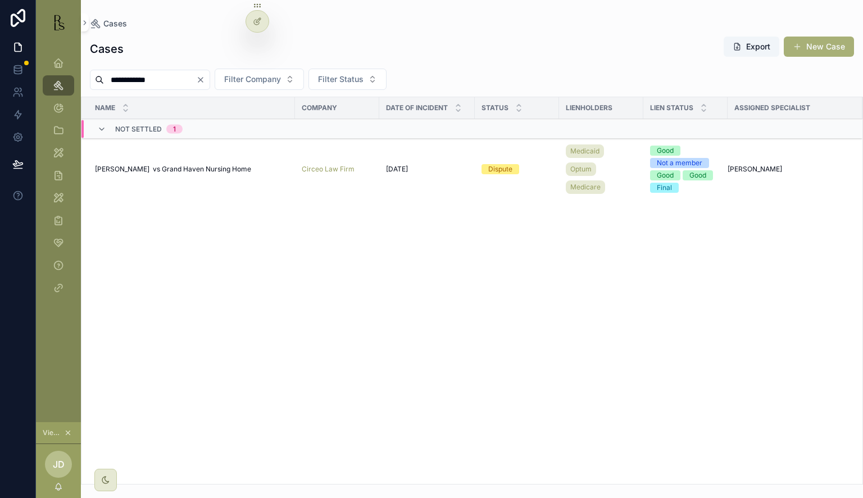
type input "**********"
click at [209, 172] on span "[PERSON_NAME] vs Grand Haven Nursing Home" at bounding box center [173, 169] width 156 height 9
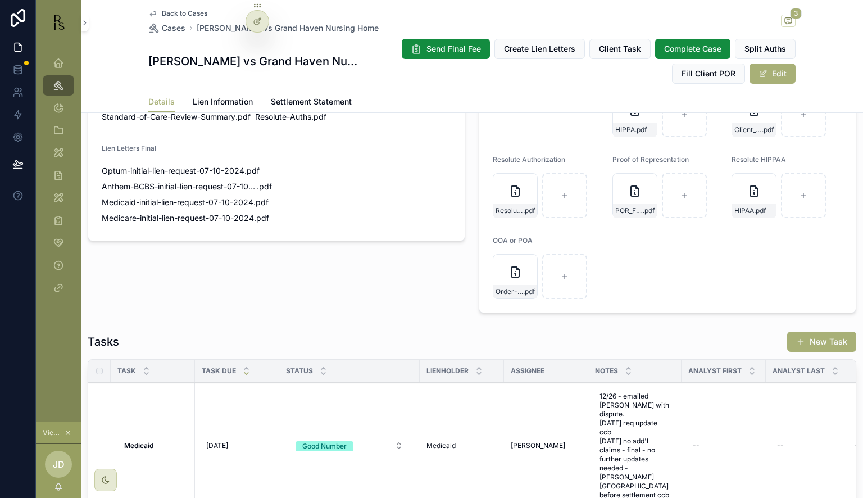
scroll to position [983, 0]
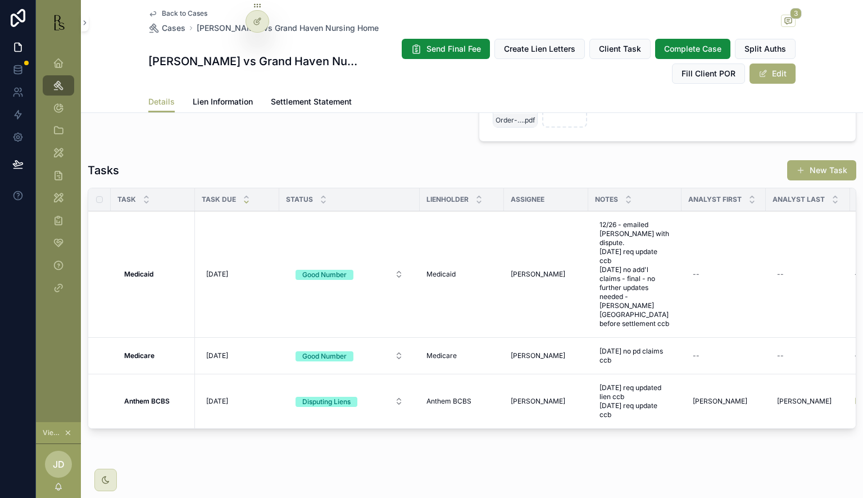
click at [235, 104] on span "Lien Information" at bounding box center [223, 101] width 60 height 11
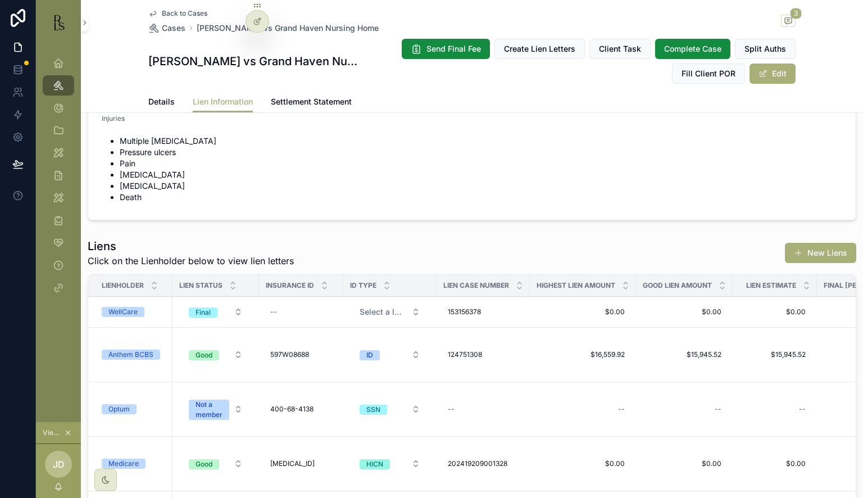
scroll to position [242, 0]
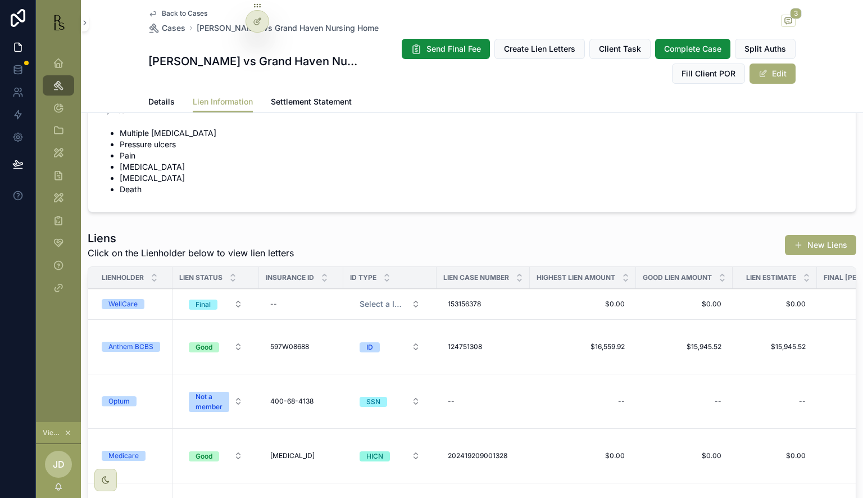
click at [155, 343] on span "Anthem BCBS" at bounding box center [131, 347] width 58 height 10
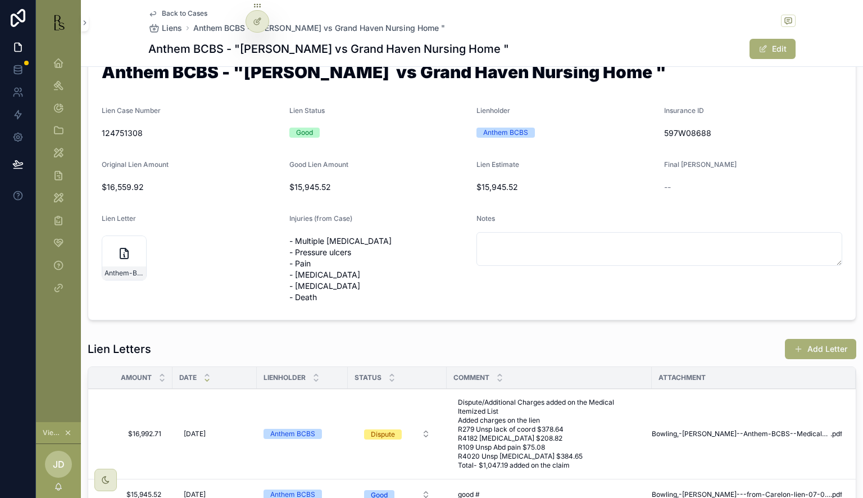
scroll to position [56, 0]
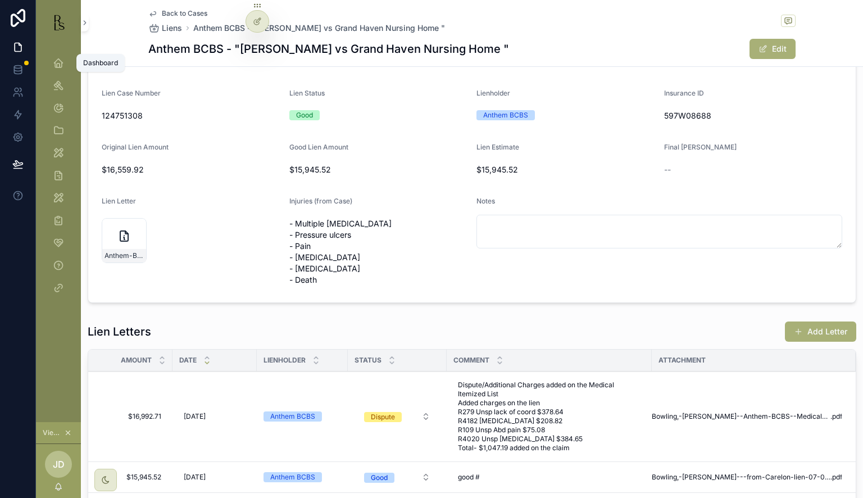
click at [56, 57] on icon "scrollable content" at bounding box center [58, 62] width 11 height 11
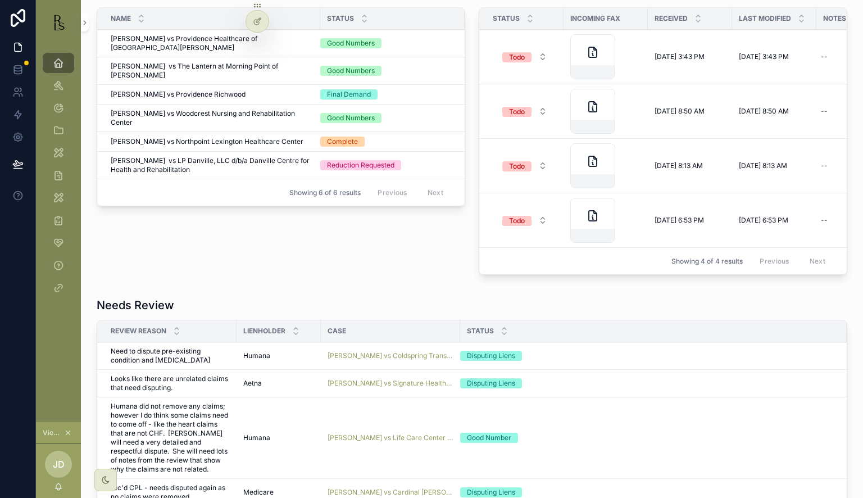
scroll to position [506, 0]
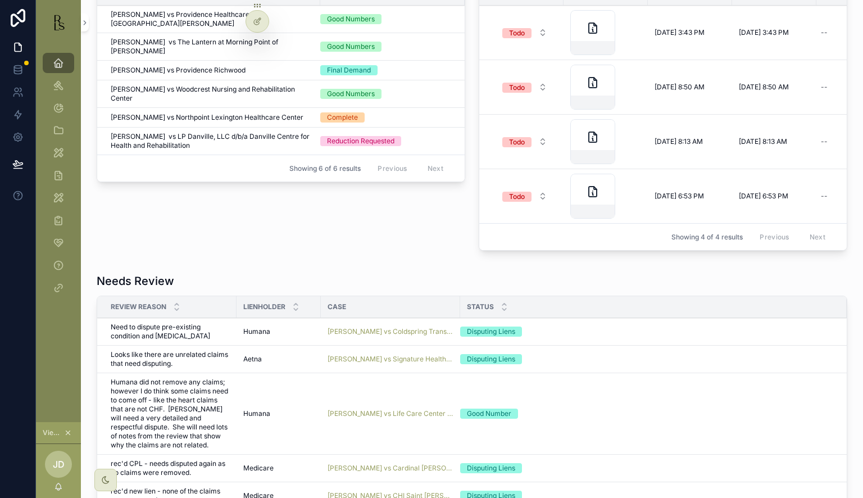
click at [534, 34] on button "Todo" at bounding box center [524, 32] width 63 height 20
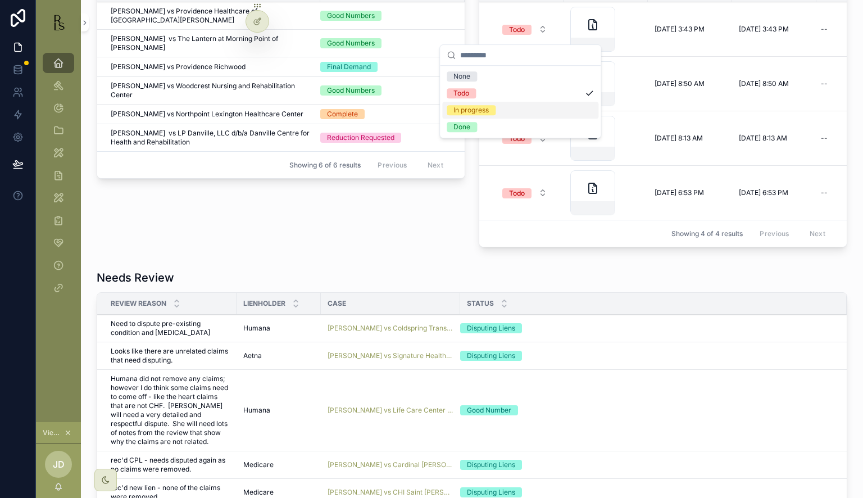
scroll to position [502, 0]
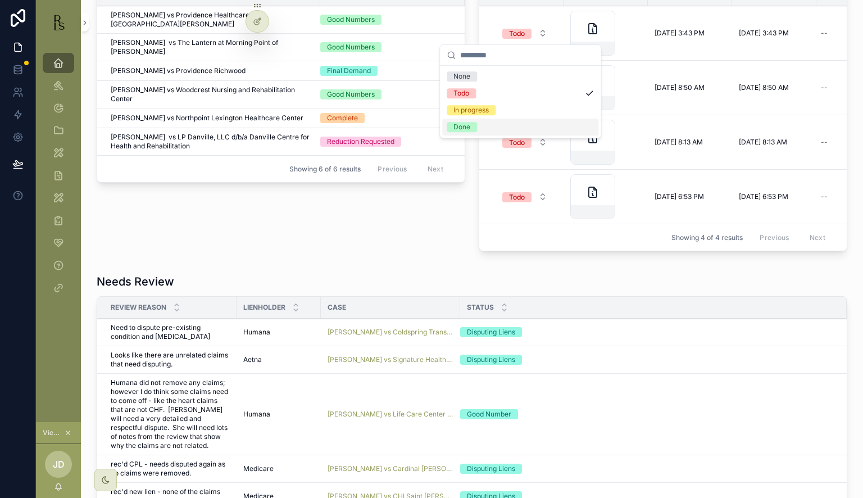
click at [509, 120] on div "Done" at bounding box center [520, 127] width 156 height 17
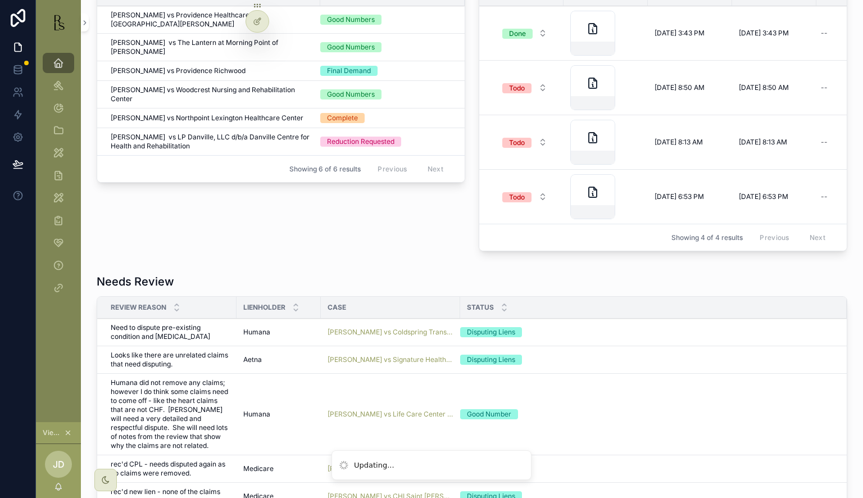
click at [518, 78] on button "Todo" at bounding box center [524, 88] width 63 height 20
click at [487, 173] on div "Done" at bounding box center [520, 181] width 156 height 17
click at [509, 141] on div "Todo" at bounding box center [517, 143] width 16 height 10
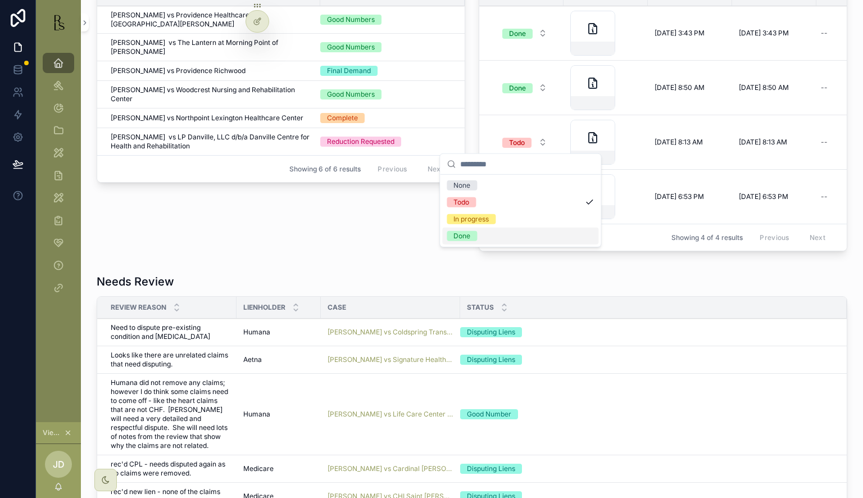
click at [491, 229] on div "Done" at bounding box center [520, 236] width 156 height 17
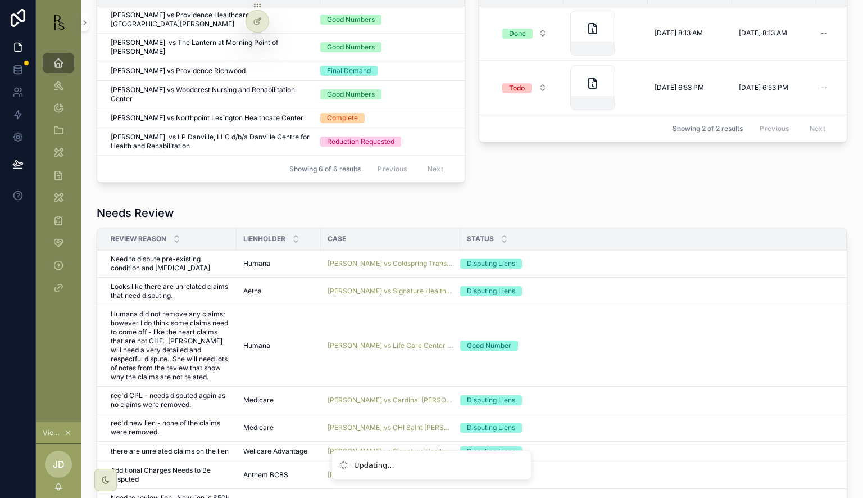
click at [513, 205] on div "Needs Review" at bounding box center [472, 213] width 751 height 16
click at [519, 79] on button "Todo" at bounding box center [524, 88] width 63 height 20
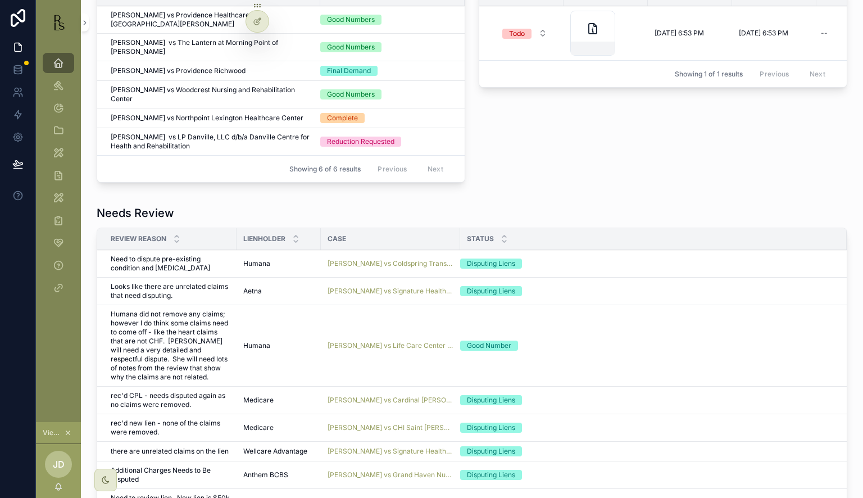
click at [526, 35] on span "Todo" at bounding box center [516, 34] width 29 height 10
click at [496, 122] on div "Done" at bounding box center [520, 127] width 156 height 17
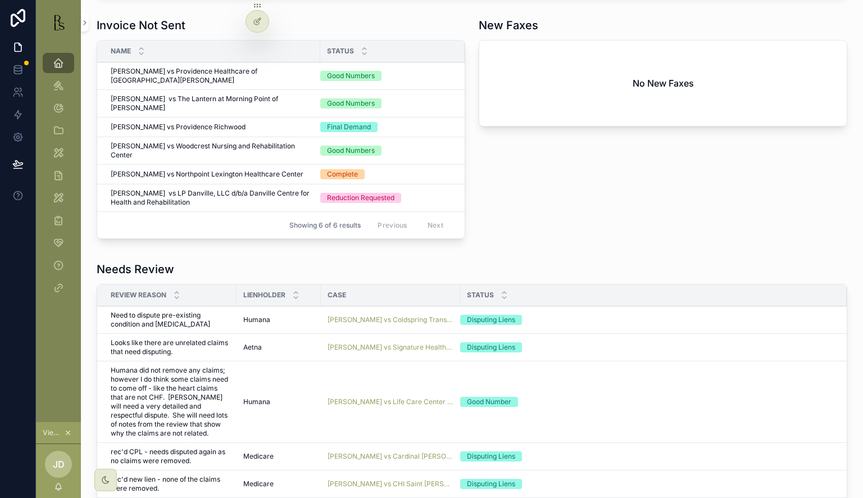
scroll to position [277, 0]
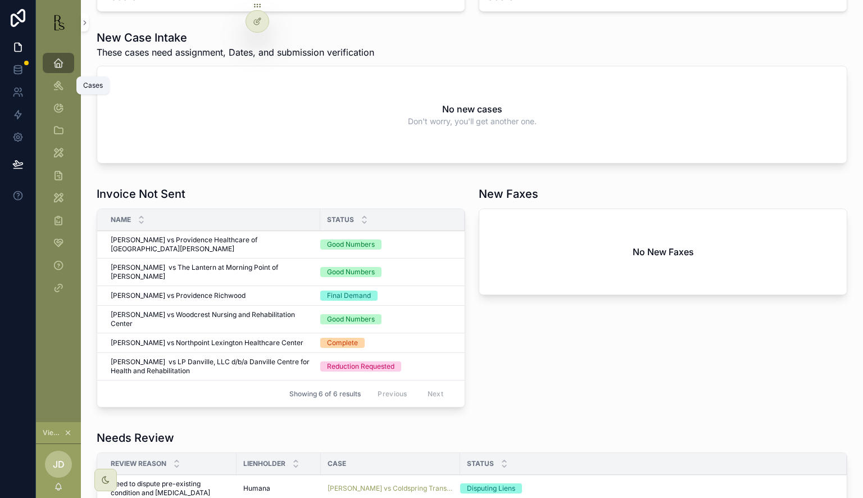
click at [61, 80] on icon "scrollable content" at bounding box center [58, 85] width 11 height 11
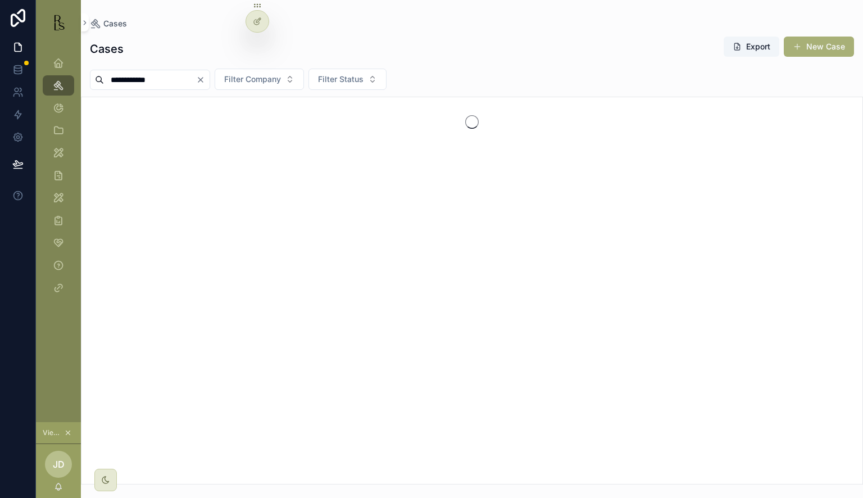
type input "**********"
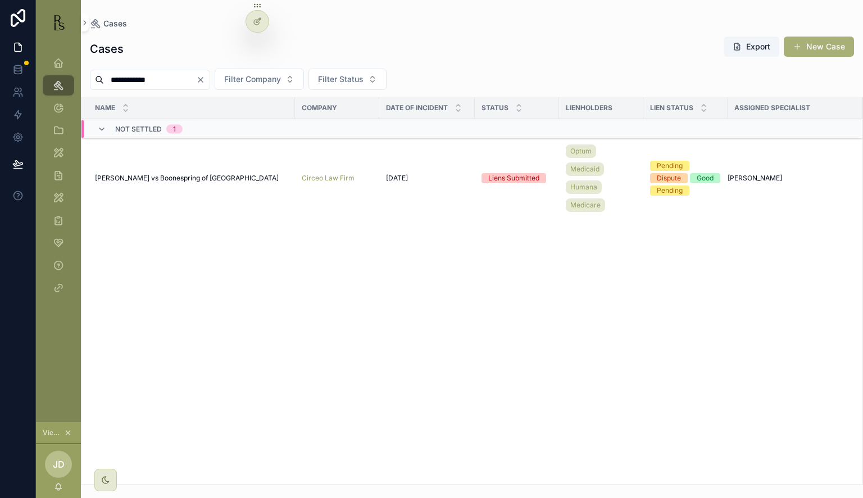
click at [153, 179] on span "[PERSON_NAME] vs Boonespring of [GEOGRAPHIC_DATA]" at bounding box center [187, 178] width 184 height 9
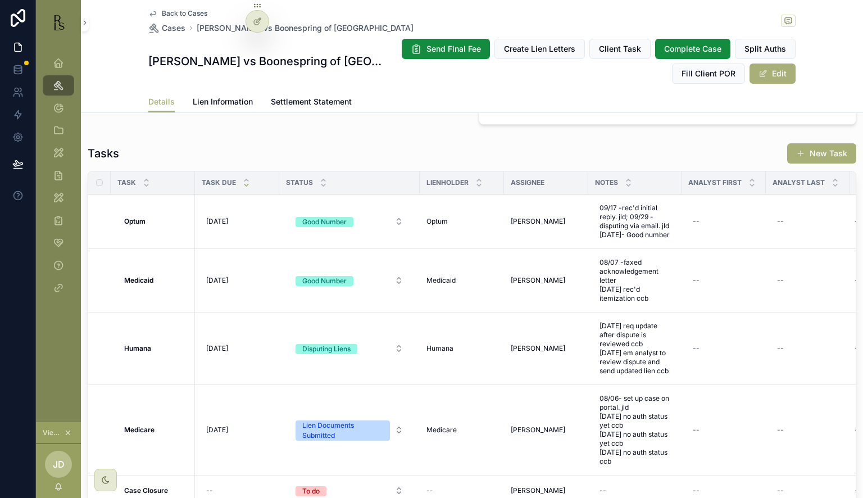
scroll to position [1068, 0]
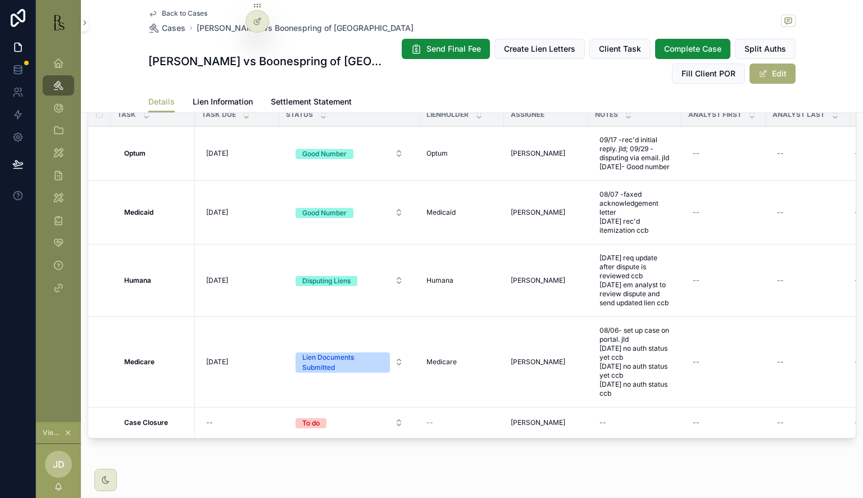
click at [226, 99] on span "Lien Information" at bounding box center [223, 101] width 60 height 11
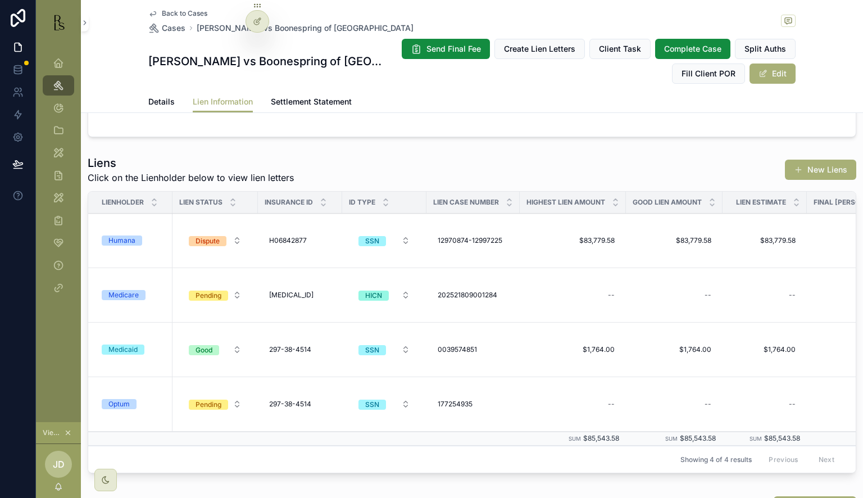
scroll to position [169, 0]
